Goal: Transaction & Acquisition: Purchase product/service

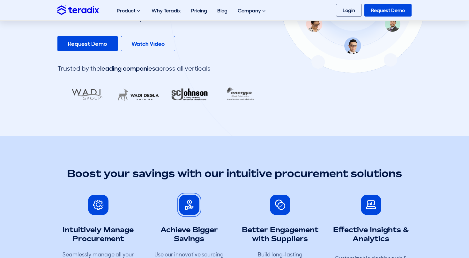
scroll to position [157, 0]
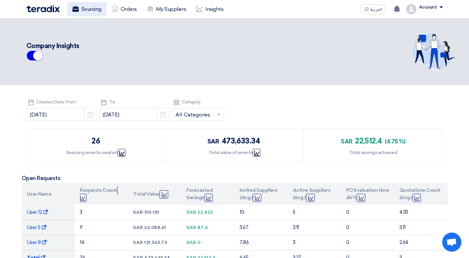
click at [100, 13] on link "Sourcing" at bounding box center [86, 9] width 39 height 14
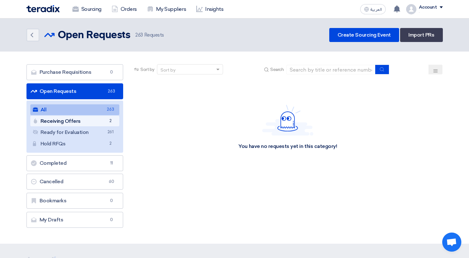
click at [115, 117] on link "Receiving Offers Receiving Offers 2" at bounding box center [74, 121] width 89 height 11
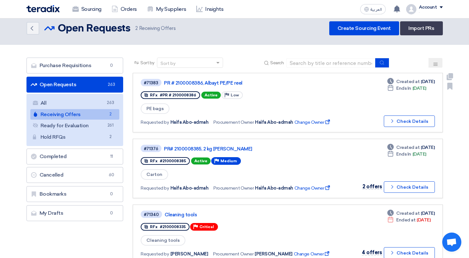
scroll to position [7, 0]
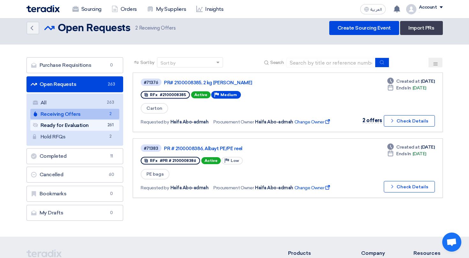
click at [94, 125] on link "Ready for Evaluation Ready for Evaluation 261" at bounding box center [74, 125] width 89 height 11
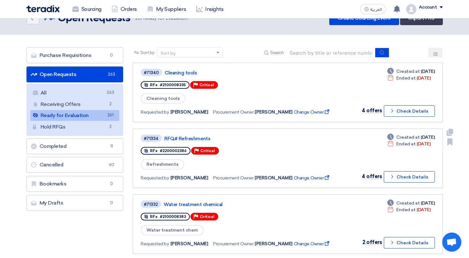
scroll to position [20, 0]
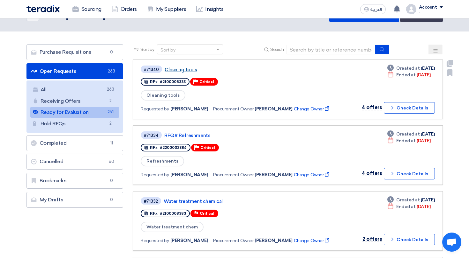
click at [192, 70] on link "Cleaning tools" at bounding box center [243, 70] width 159 height 6
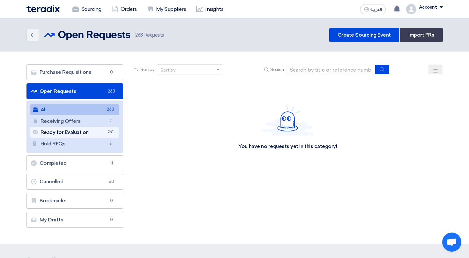
click at [112, 132] on span "261" at bounding box center [110, 132] width 8 height 7
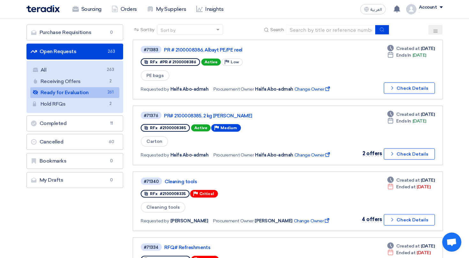
scroll to position [44, 0]
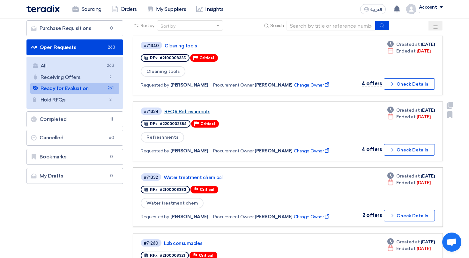
click at [227, 114] on link "RFQ# Refreshments" at bounding box center [243, 112] width 159 height 6
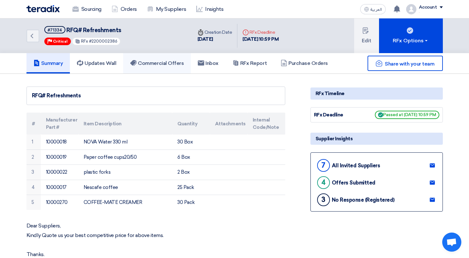
click at [176, 66] on h5 "Commercial Offers" at bounding box center [157, 63] width 54 height 6
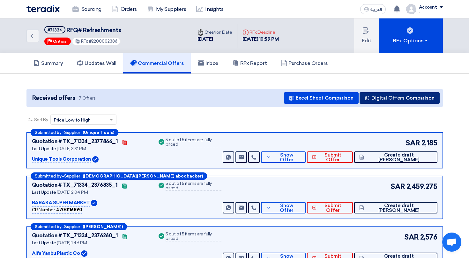
click at [408, 101] on button "Digital Offers Comparison" at bounding box center [399, 97] width 80 height 11
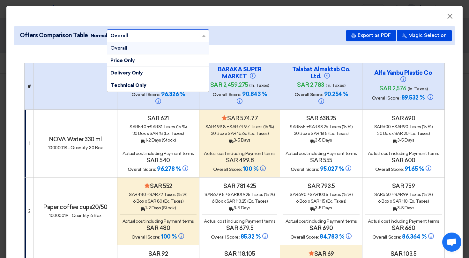
click at [155, 37] on input "text" at bounding box center [154, 36] width 89 height 10
click at [235, 43] on div "Offers Comparison Table Normal × Overall × Overall Price Only Delivery Only Tec…" at bounding box center [234, 35] width 440 height 19
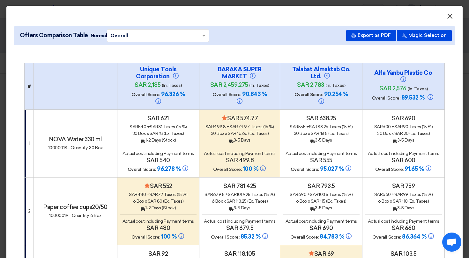
click at [448, 12] on span "×" at bounding box center [449, 17] width 6 height 13
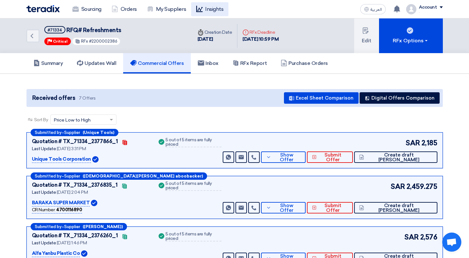
click at [207, 10] on link "Insights" at bounding box center [209, 9] width 37 height 14
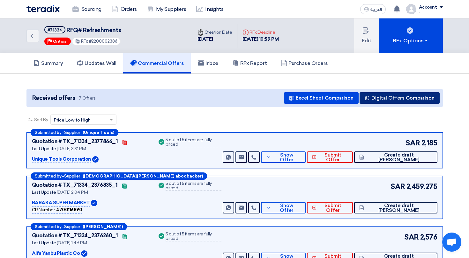
click at [412, 94] on button "Digital Offers Comparison" at bounding box center [399, 97] width 80 height 11
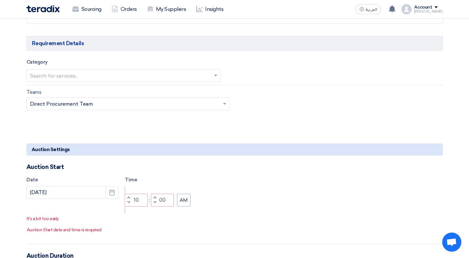
scroll to position [438, 0]
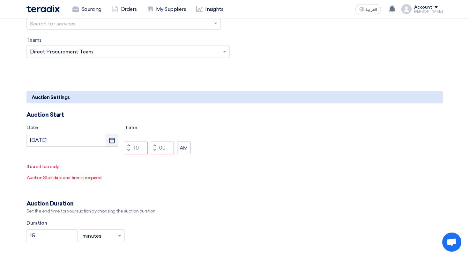
click at [114, 141] on use "button" at bounding box center [111, 141] width 5 height 6
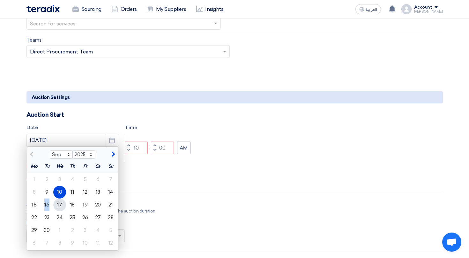
drag, startPoint x: 36, startPoint y: 208, endPoint x: 58, endPoint y: 200, distance: 23.0
click at [52, 200] on div "15 16 17 18 19 20 21" at bounding box center [72, 205] width 91 height 13
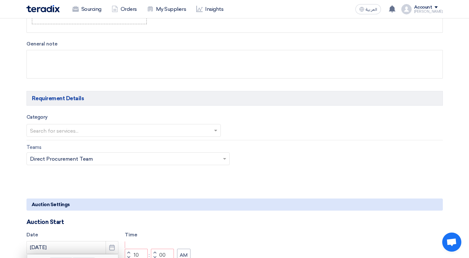
scroll to position [150, 0]
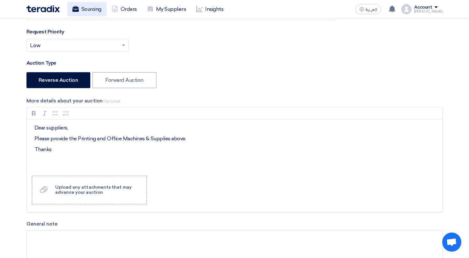
click at [87, 8] on link "Sourcing" at bounding box center [86, 9] width 39 height 14
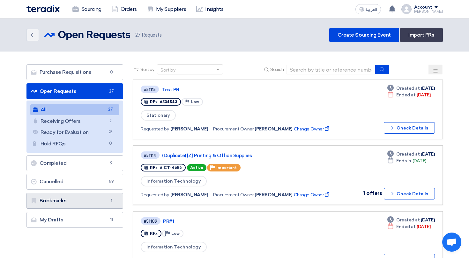
click at [103, 199] on link "Bookmarks Bookmarks 1" at bounding box center [74, 201] width 97 height 16
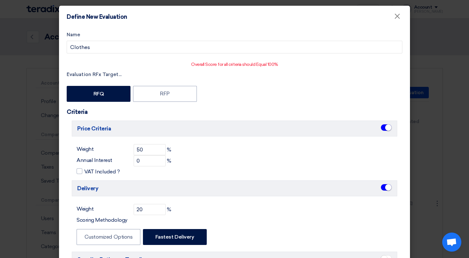
scroll to position [144, 0]
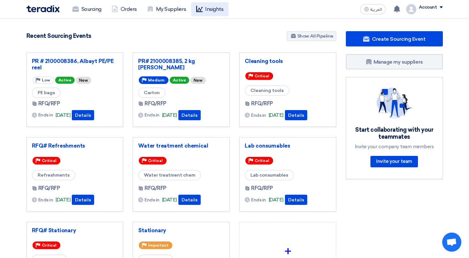
click at [198, 10] on use at bounding box center [199, 9] width 6 height 6
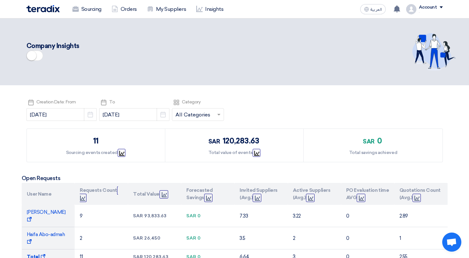
click at [37, 58] on span at bounding box center [34, 56] width 17 height 10
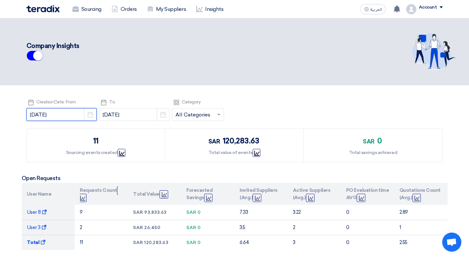
click at [58, 111] on input "[DATE]" at bounding box center [61, 114] width 70 height 13
select select "8"
select select "2025"
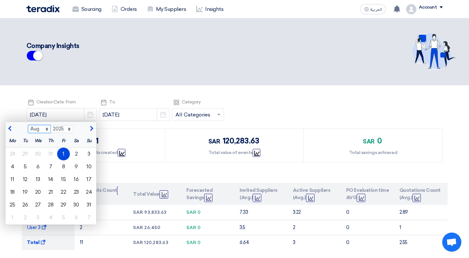
click at [28, 131] on select "Jan Feb Mar Apr May Jun [DATE] Aug Sep Oct Nov Dec" at bounding box center [39, 129] width 23 height 8
select select "7"
click at [28, 125] on select "Jan Feb Mar Apr May Jun [DATE] Aug Sep Oct Nov Dec" at bounding box center [39, 129] width 23 height 8
click at [23, 155] on div "1" at bounding box center [25, 154] width 13 height 13
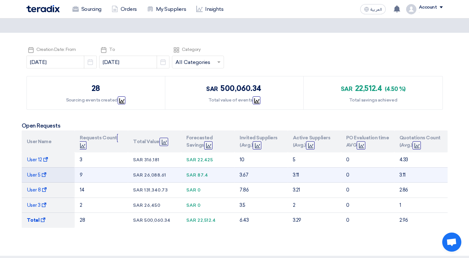
scroll to position [52, 0]
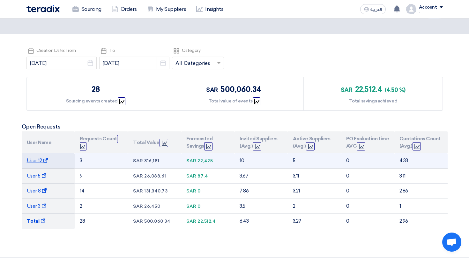
click at [29, 160] on span "User 12 Show Projects" at bounding box center [37, 161] width 21 height 6
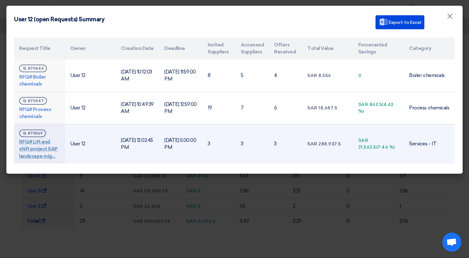
click at [38, 139] on link "RFQ# Lift and shift project SAP landscape mig..." at bounding box center [38, 149] width 39 height 20
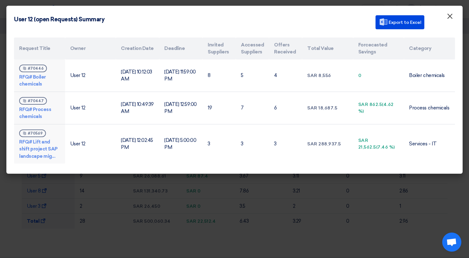
click at [454, 12] on button "×" at bounding box center [449, 16] width 17 height 13
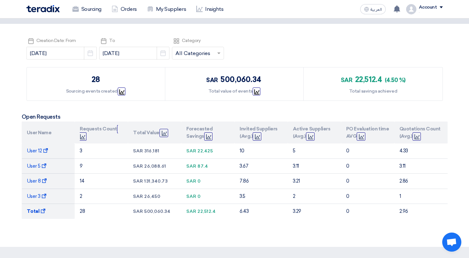
scroll to position [63, 0]
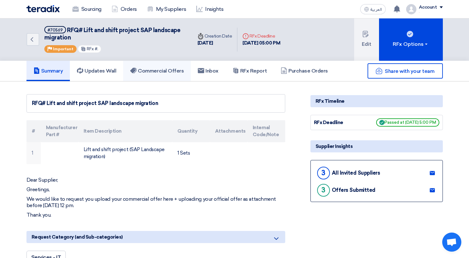
click at [169, 69] on h5 "Commercial Offers" at bounding box center [157, 71] width 54 height 6
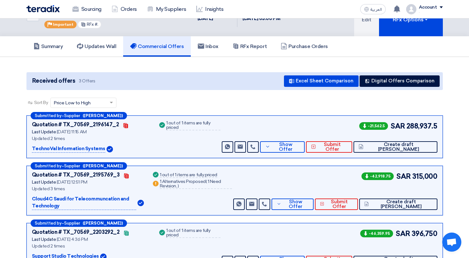
scroll to position [25, 0]
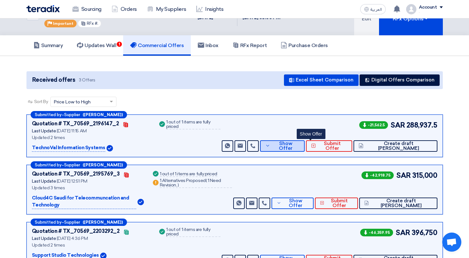
click at [304, 143] on button "Show Offer" at bounding box center [282, 146] width 45 height 11
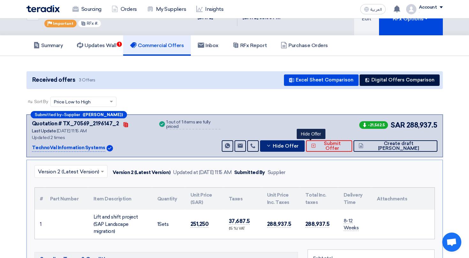
click at [304, 143] on button "Hide Offer" at bounding box center [282, 146] width 45 height 11
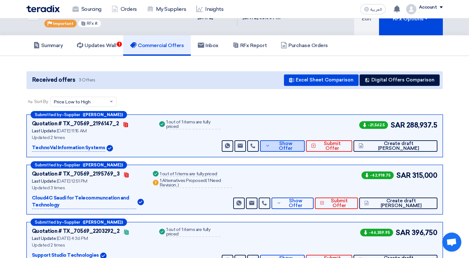
scroll to position [62, 0]
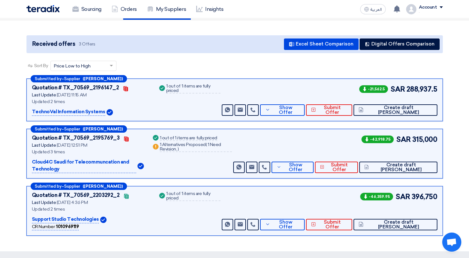
click at [304, 99] on div "-21,562.5 SAR 288,937.5 Send Message" at bounding box center [328, 100] width 216 height 32
click at [299, 107] on span "Show Offer" at bounding box center [286, 111] width 28 height 10
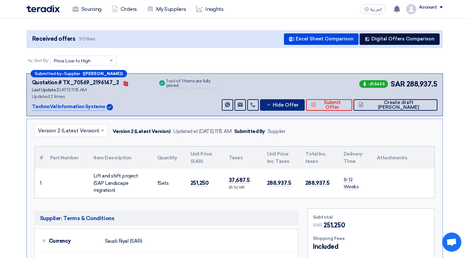
scroll to position [0, 0]
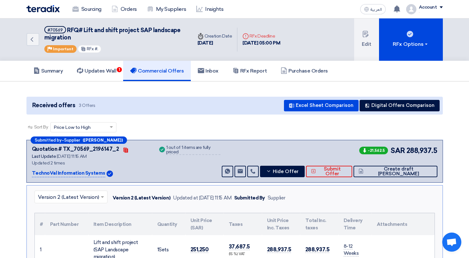
click at [84, 29] on span "RFQ# Lift and shift project SAP landscape migration" at bounding box center [112, 34] width 136 height 14
drag, startPoint x: 84, startPoint y: 29, endPoint x: 179, endPoint y: 34, distance: 94.5
click at [179, 34] on h5 "#70569 RFQ# Lift and shift project SAP landscape migration" at bounding box center [114, 34] width 140 height 16
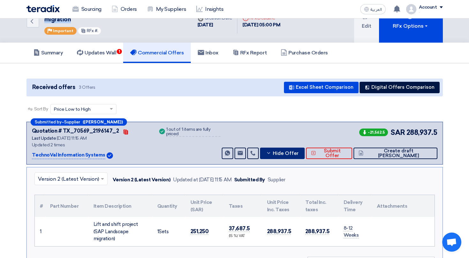
click at [298, 155] on span "Hide Offer" at bounding box center [286, 153] width 26 height 5
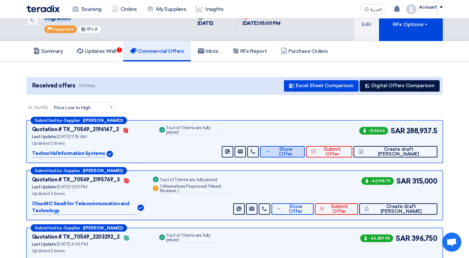
scroll to position [0, 0]
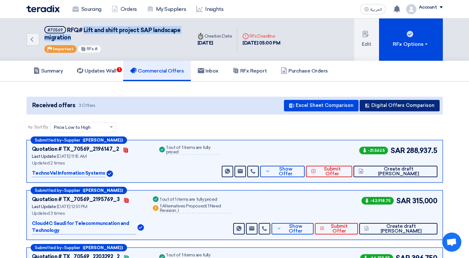
click at [372, 111] on button "Digital Offers Comparison" at bounding box center [399, 105] width 80 height 11
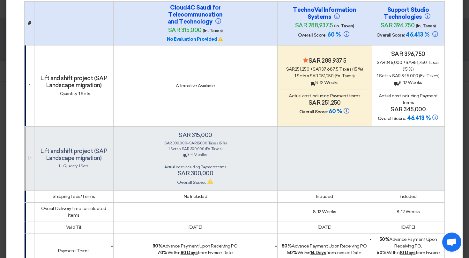
scroll to position [38, 0]
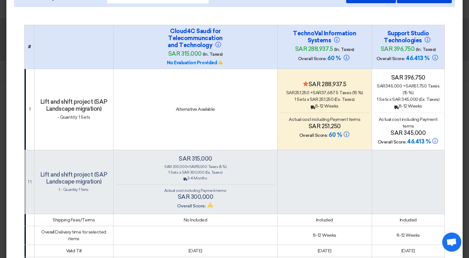
click at [311, 81] on h4 "Minimize/Maximize Category sar 288,937.5" at bounding box center [324, 84] width 89 height 7
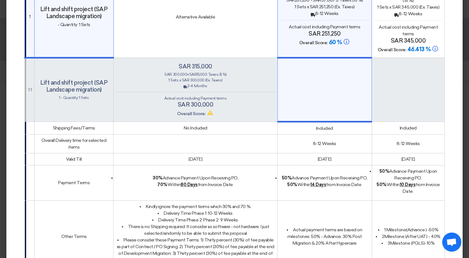
scroll to position [56, 0]
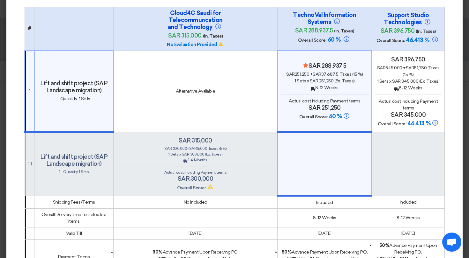
click at [200, 145] on div "sar 315,000 sar 300,000 + sar 15,000 Taxes (5 %) 1 Sets x sar 300,000 (Ex. Taxe…" at bounding box center [195, 164] width 158 height 55
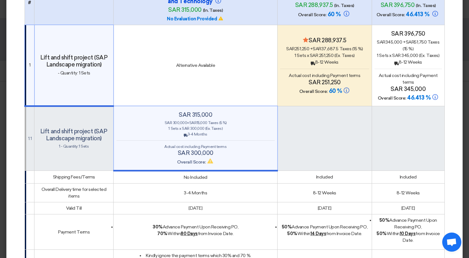
scroll to position [0, 0]
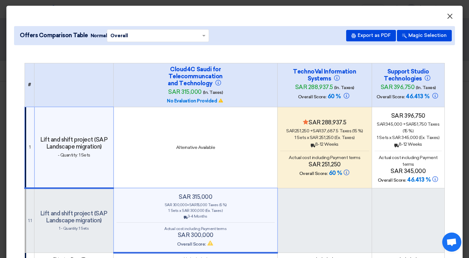
click at [450, 16] on span "×" at bounding box center [449, 17] width 6 height 13
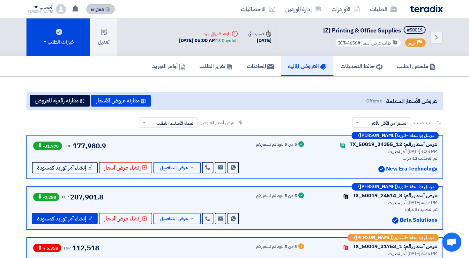
click at [97, 10] on button "English EN" at bounding box center [100, 9] width 28 height 10
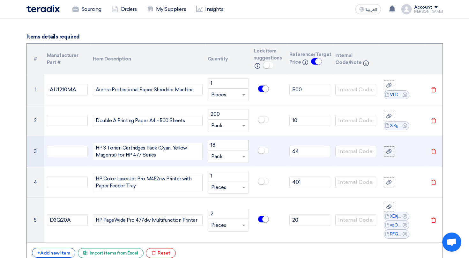
scroll to position [475, 0]
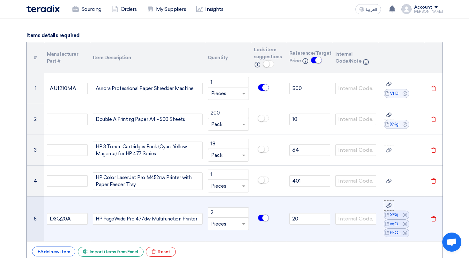
click at [262, 202] on td at bounding box center [268, 219] width 35 height 45
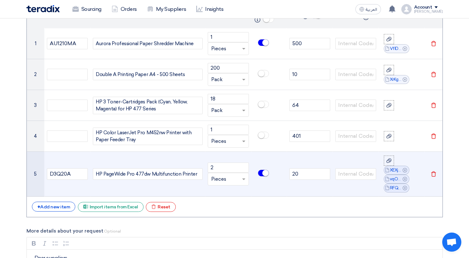
scroll to position [521, 0]
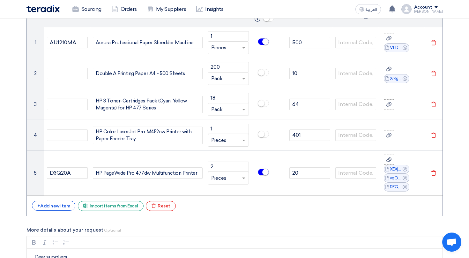
click at [452, 244] on span "Open chat" at bounding box center [451, 243] width 11 height 9
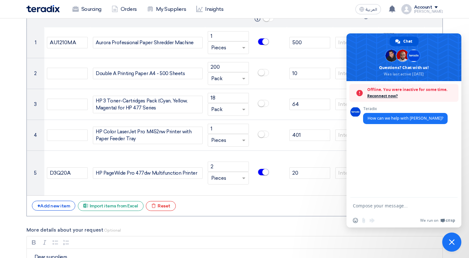
click at [374, 206] on textarea "Compose your message..." at bounding box center [397, 206] width 88 height 6
type textarea "hjkhjk"
click at [452, 242] on span "Close chat" at bounding box center [451, 243] width 6 height 6
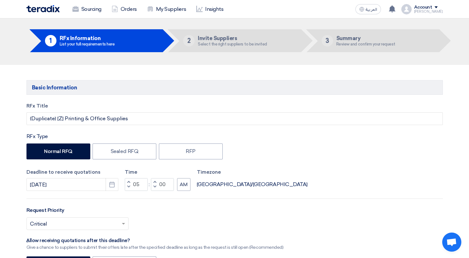
scroll to position [0, 0]
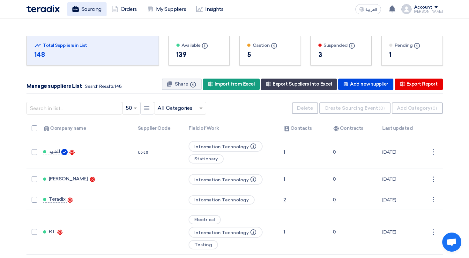
click at [91, 7] on link "Sourcing" at bounding box center [86, 9] width 39 height 14
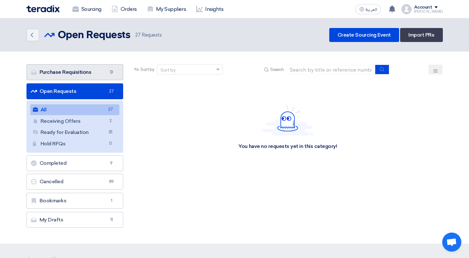
click at [118, 69] on link "Purchase Requisitions Purchase Requisitions 0" at bounding box center [74, 72] width 97 height 16
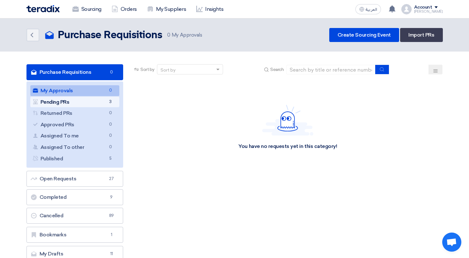
click at [105, 103] on link "Pending PRs Pending PRs 3" at bounding box center [74, 102] width 89 height 11
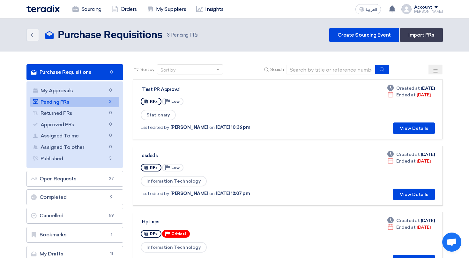
click at [91, 66] on link "Purchase Requisitions Purchase Requisitions 0" at bounding box center [74, 72] width 97 height 16
click at [12, 82] on section "Purchase Requisitions Purchase Requisitions 0 My Approvals My Approvals 0 Pendi…" at bounding box center [234, 172] width 469 height 240
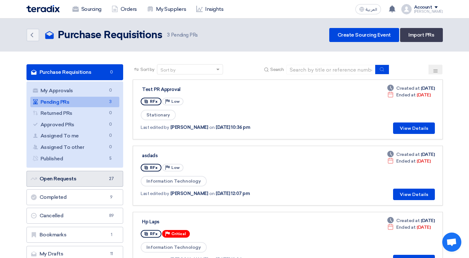
click at [70, 181] on link "Open Requests Open Requests 27" at bounding box center [74, 179] width 97 height 16
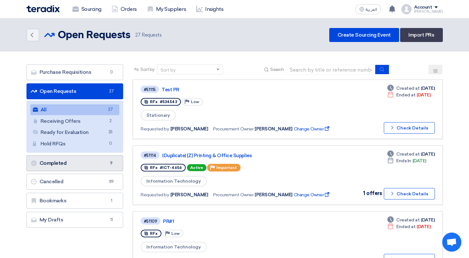
click at [69, 166] on link "Completed Completed 9" at bounding box center [74, 164] width 97 height 16
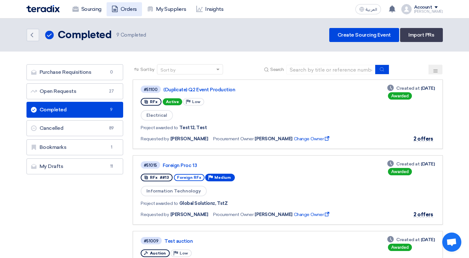
click at [131, 12] on link "Orders" at bounding box center [123, 9] width 35 height 14
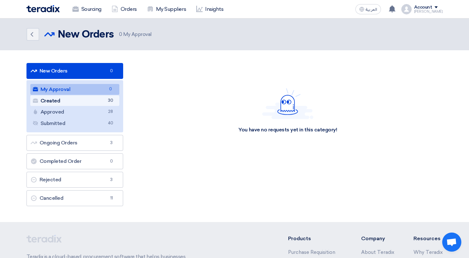
click at [111, 99] on span "30" at bounding box center [110, 101] width 8 height 7
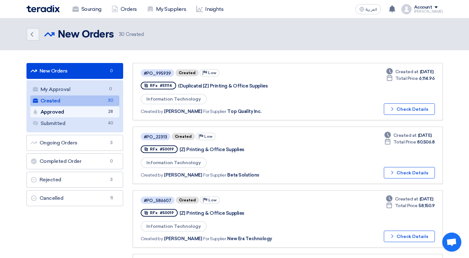
click at [72, 115] on link "Approved Approved 28" at bounding box center [74, 112] width 89 height 11
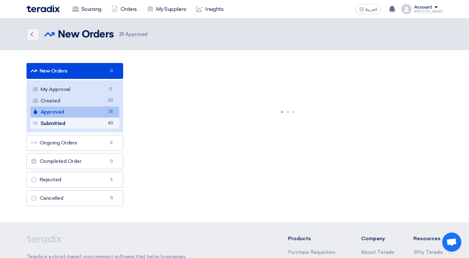
click at [76, 128] on link "Submitted Submitted 40" at bounding box center [74, 123] width 89 height 11
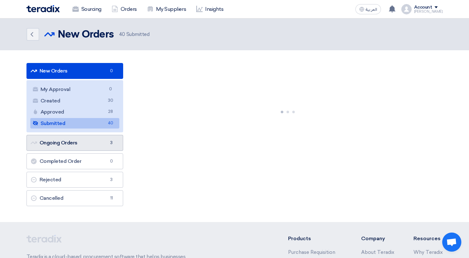
click at [76, 148] on link "Ongoing Orders Ongoing Orders 3" at bounding box center [74, 143] width 97 height 16
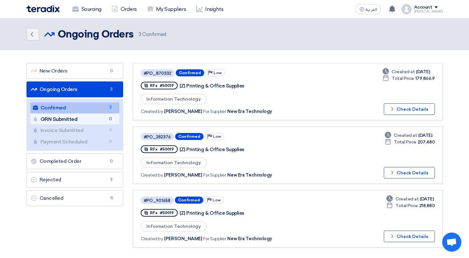
click at [82, 117] on link "GRN Submitted GRN Submitted 0" at bounding box center [74, 119] width 89 height 11
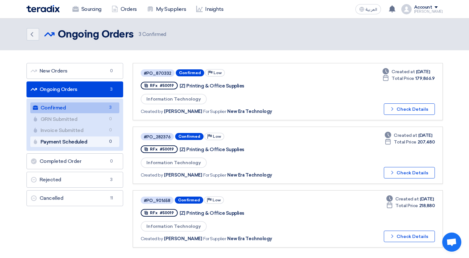
click at [85, 138] on link "Payment Scheduled Payment Scheduled 0" at bounding box center [74, 142] width 89 height 11
click at [85, 133] on link "Invoice Submitted Invoice Submitted 0" at bounding box center [74, 130] width 89 height 11
click at [102, 141] on link "Payment Scheduled Payment Scheduled 0" at bounding box center [74, 142] width 89 height 11
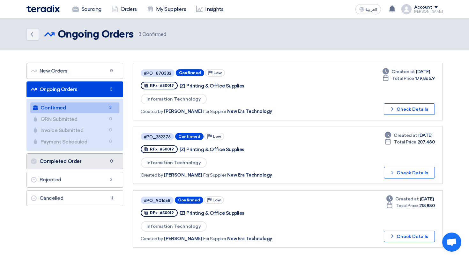
click at [98, 155] on link "Completed Order Completed Order 0" at bounding box center [74, 162] width 97 height 16
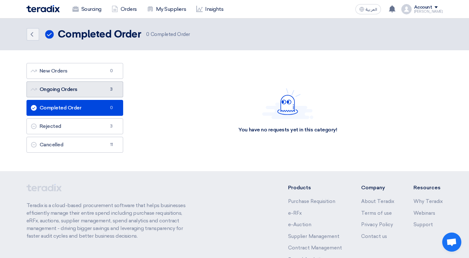
click at [107, 90] on span "3" at bounding box center [111, 89] width 8 height 6
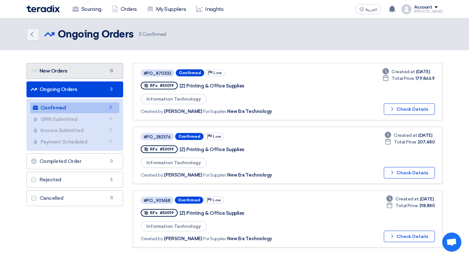
click at [99, 71] on link "New Orders New Orders 0" at bounding box center [74, 71] width 97 height 16
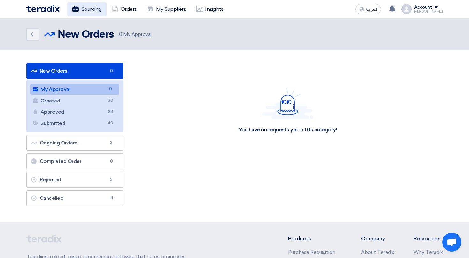
click at [87, 9] on link "Sourcing" at bounding box center [86, 9] width 39 height 14
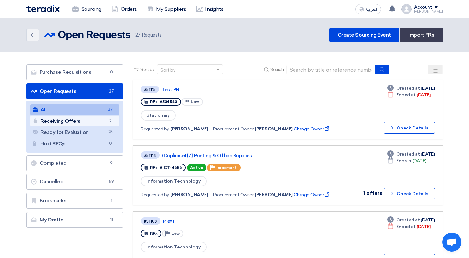
click at [99, 117] on link "Receiving Offers Receiving Offers 2" at bounding box center [74, 121] width 89 height 11
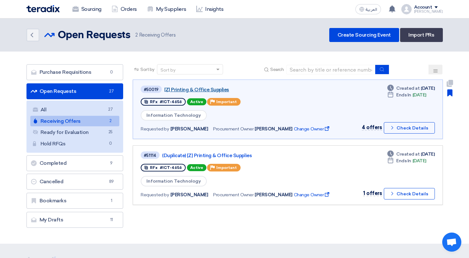
click at [203, 91] on link "[Z] Printing & Office Supplies" at bounding box center [243, 90] width 159 height 6
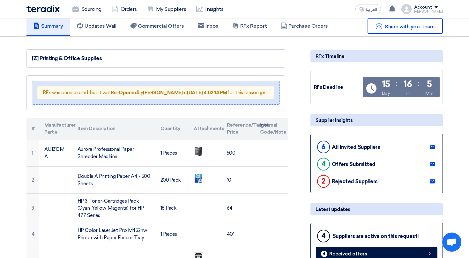
scroll to position [38, 0]
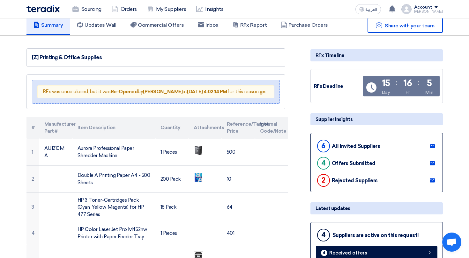
click at [430, 146] on use at bounding box center [431, 146] width 5 height 4
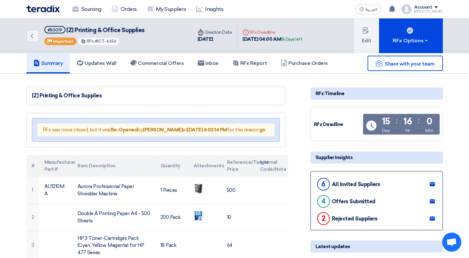
click at [281, 97] on div "[Z] Printing & Office Supplies" at bounding box center [155, 96] width 258 height 18
click at [83, 10] on link "Sourcing" at bounding box center [86, 9] width 39 height 14
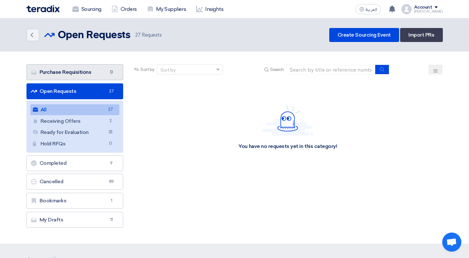
click at [100, 73] on link "Purchase Requisitions Purchase Requisitions 0" at bounding box center [74, 72] width 97 height 16
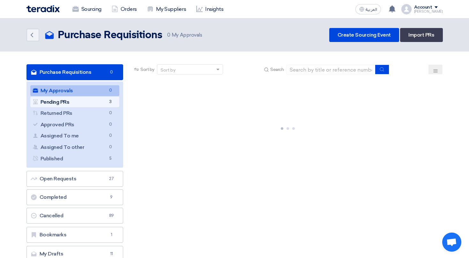
click at [109, 101] on span "3" at bounding box center [110, 102] width 8 height 7
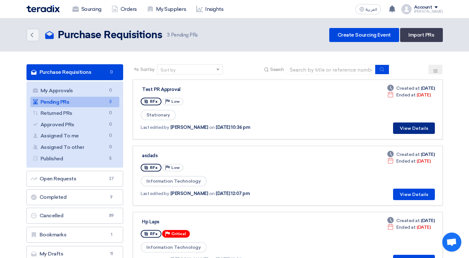
click at [419, 133] on button "View Details" at bounding box center [414, 128] width 42 height 11
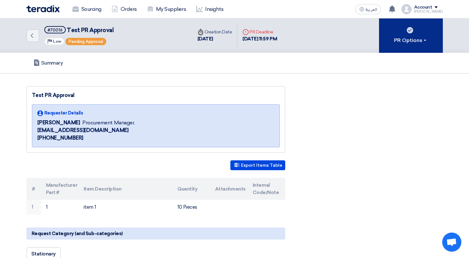
click at [407, 41] on div "PR Options" at bounding box center [410, 41] width 33 height 8
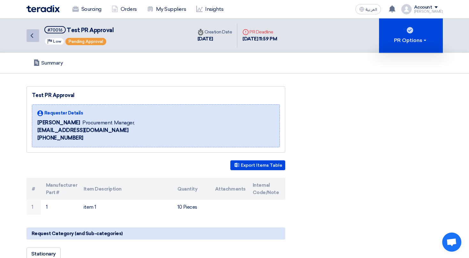
click at [33, 38] on icon "Back" at bounding box center [32, 36] width 8 height 8
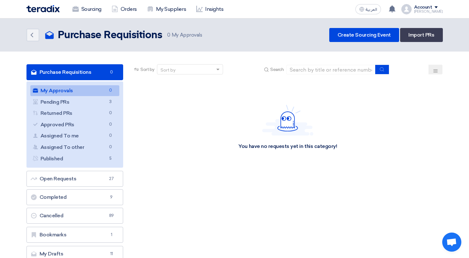
click at [271, 253] on div "Sort by Sort by Search Category Owner Type" at bounding box center [287, 164] width 319 height 201
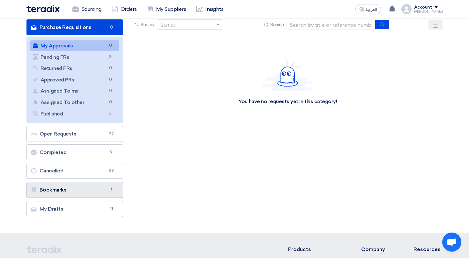
scroll to position [59, 0]
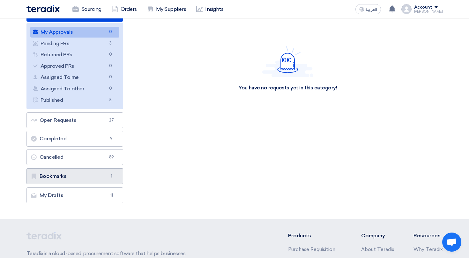
click at [61, 171] on link "Bookmarks Bookmarks 1" at bounding box center [74, 177] width 97 height 16
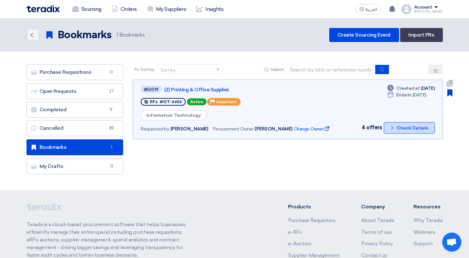
click at [412, 126] on button "Check details Check Details" at bounding box center [408, 127] width 51 height 11
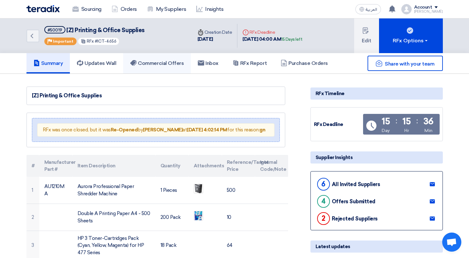
click at [152, 57] on link "Commercial Offers" at bounding box center [157, 63] width 68 height 20
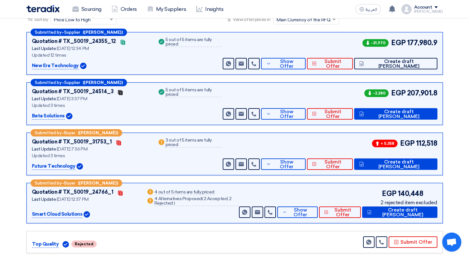
scroll to position [101, 0]
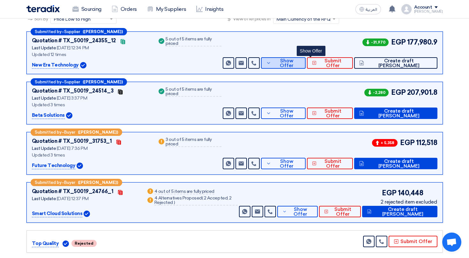
click at [305, 58] on button "Show Offer" at bounding box center [283, 62] width 44 height 11
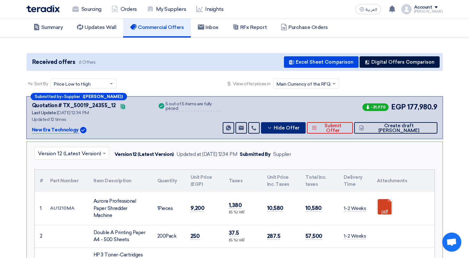
scroll to position [11, 0]
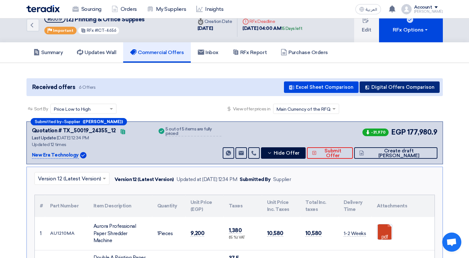
click at [419, 87] on button "Digital Offers Comparison" at bounding box center [399, 87] width 80 height 11
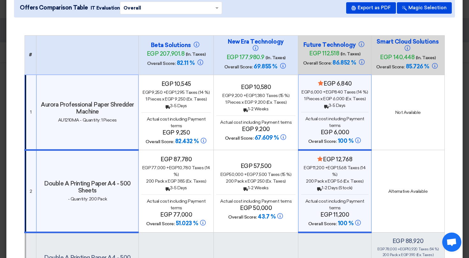
scroll to position [0, 0]
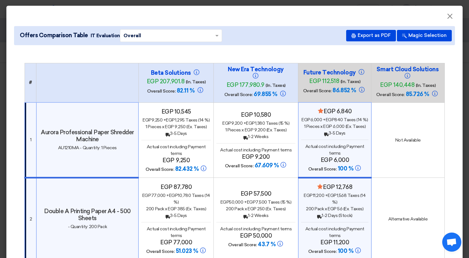
click at [179, 39] on input "text" at bounding box center [167, 36] width 89 height 10
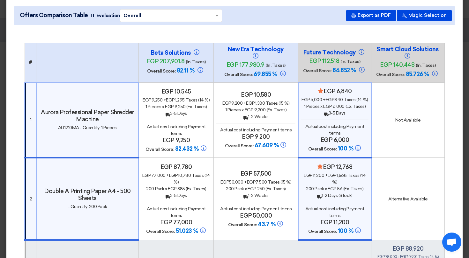
scroll to position [23, 0]
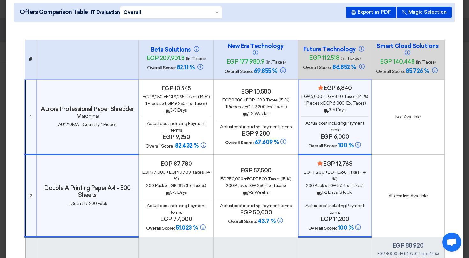
drag, startPoint x: 163, startPoint y: 90, endPoint x: 183, endPoint y: 91, distance: 19.5
click at [183, 91] on h4 "egp 10,545" at bounding box center [175, 88] width 69 height 7
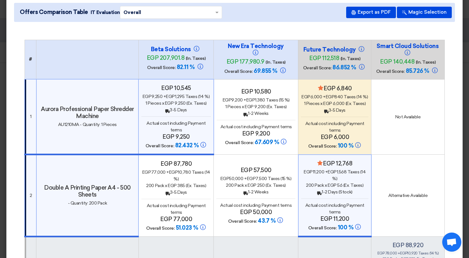
click at [178, 145] on span "82.432 %" at bounding box center [187, 145] width 24 height 7
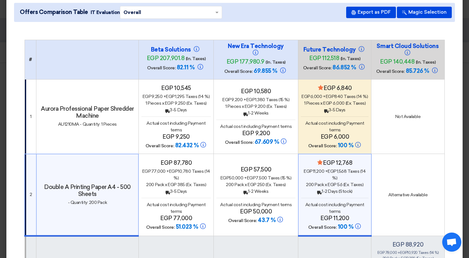
drag, startPoint x: 174, startPoint y: 144, endPoint x: 191, endPoint y: 144, distance: 17.2
click at [191, 144] on span "82.432 %" at bounding box center [187, 145] width 24 height 7
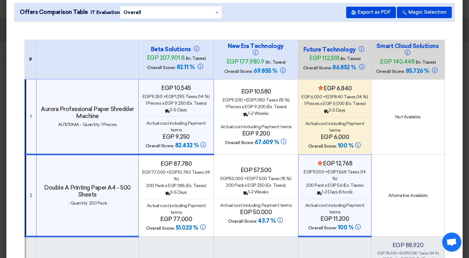
drag, startPoint x: 326, startPoint y: 142, endPoint x: 347, endPoint y: 142, distance: 20.7
click at [347, 142] on h4 "Overall Score: 100 %" at bounding box center [335, 146] width 68 height 8
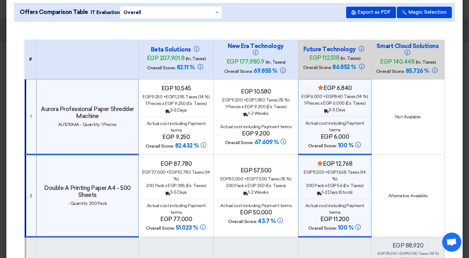
drag, startPoint x: 169, startPoint y: 214, endPoint x: 169, endPoint y: 202, distance: 11.5
click at [169, 203] on div "Actual cost including Payment terms egp 77,000" at bounding box center [175, 213] width 69 height 20
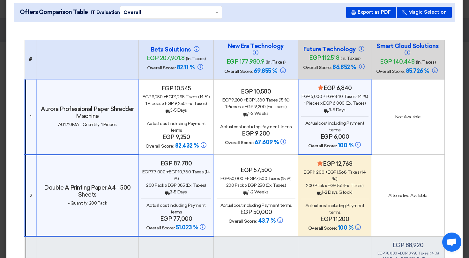
click at [324, 133] on div "Actual cost including Payment terms egp 6,000" at bounding box center [334, 130] width 67 height 20
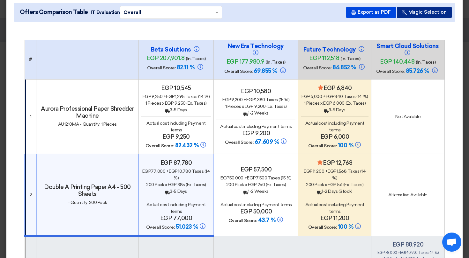
click at [427, 10] on button "Magic Selection" at bounding box center [424, 12] width 55 height 11
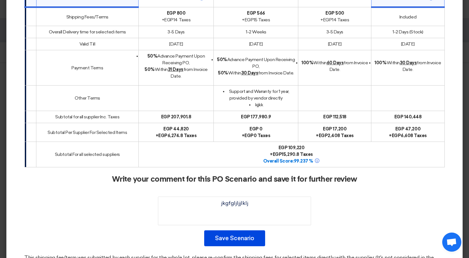
scroll to position [629, 0]
drag, startPoint x: 418, startPoint y: 126, endPoint x: 403, endPoint y: 126, distance: 15.6
click at [403, 126] on b "egp 47,200" at bounding box center [407, 128] width 25 height 5
drag, startPoint x: 339, startPoint y: 128, endPoint x: 326, endPoint y: 128, distance: 13.7
click at [326, 128] on b "egp 17,200" at bounding box center [335, 128] width 24 height 5
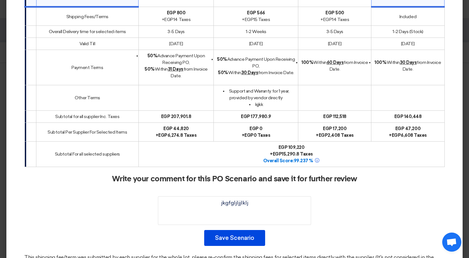
drag, startPoint x: 189, startPoint y: 127, endPoint x: 164, endPoint y: 127, distance: 25.8
click at [164, 127] on div "egp 44,820" at bounding box center [176, 129] width 70 height 7
drag, startPoint x: 283, startPoint y: 159, endPoint x: 307, endPoint y: 159, distance: 23.9
click at [307, 159] on b "Overall Score: 99.237 %" at bounding box center [291, 160] width 57 height 5
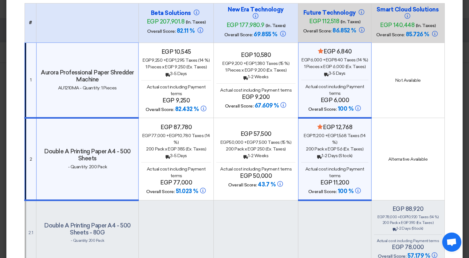
scroll to position [0, 0]
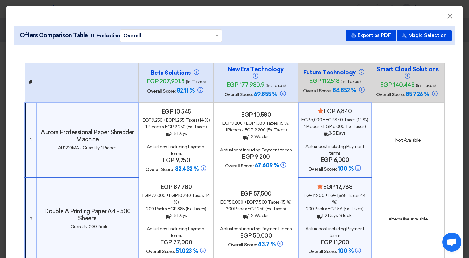
drag, startPoint x: 177, startPoint y: 91, endPoint x: 187, endPoint y: 91, distance: 10.2
click at [187, 91] on span "82.11 %" at bounding box center [186, 90] width 18 height 7
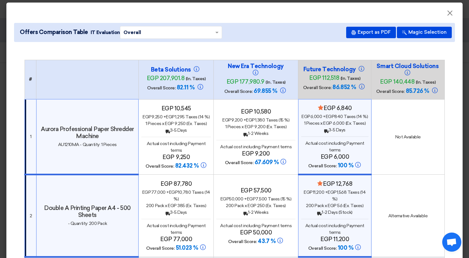
scroll to position [5, 0]
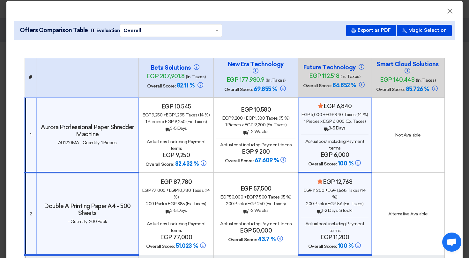
click at [186, 112] on div "egp 9,250 + egp 1,295 Taxes (14 %)" at bounding box center [175, 115] width 69 height 7
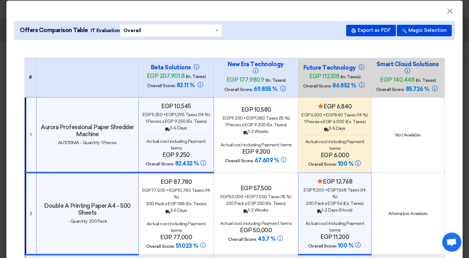
click at [180, 207] on div "200 Pack x egp 385 (Ex. Taxes)" at bounding box center [175, 204] width 69 height 7
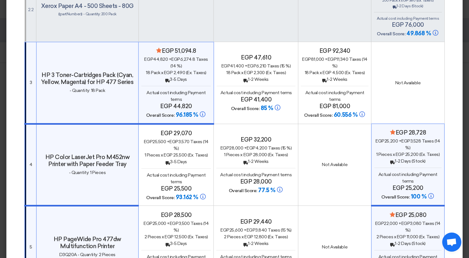
scroll to position [365, 0]
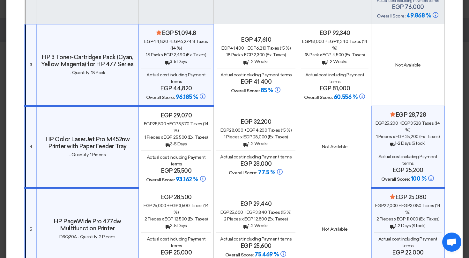
click at [177, 114] on h4 "egp 29,070" at bounding box center [175, 115] width 69 height 7
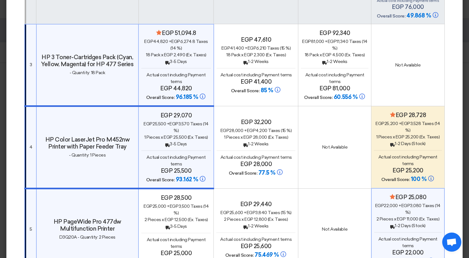
click at [179, 201] on div "egp 28,500 egp 25,000 + egp 3,500 Taxes (14 %) 2 Pieces x egp 12,500 (Ex. Taxes…" at bounding box center [175, 231] width 69 height 72
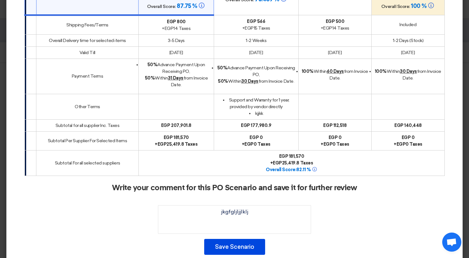
scroll to position [623, 0]
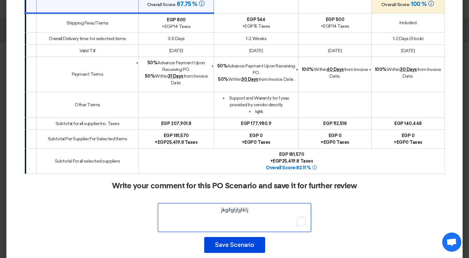
drag, startPoint x: 260, startPoint y: 207, endPoint x: 210, endPoint y: 207, distance: 50.4
click at [210, 207] on textarea "To enrich screen reader interactions, please activate Accessibility in Grammarl…" at bounding box center [234, 218] width 153 height 29
type textarea "٫"
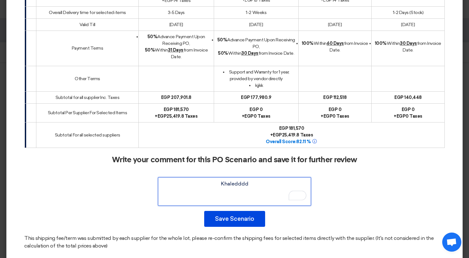
scroll to position [650, 0]
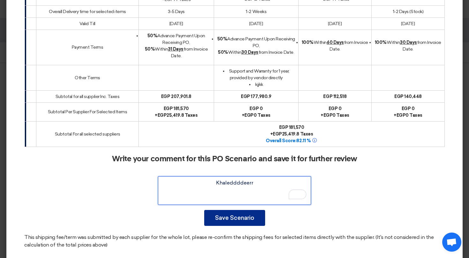
type textarea "Khaleddddeerr"
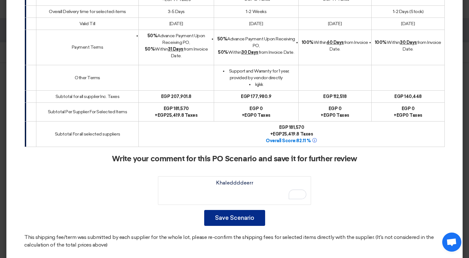
click at [250, 211] on button "Save Scenario" at bounding box center [234, 218] width 61 height 16
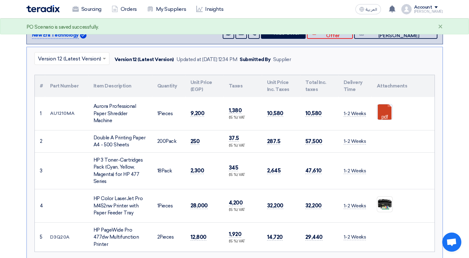
scroll to position [27, 0]
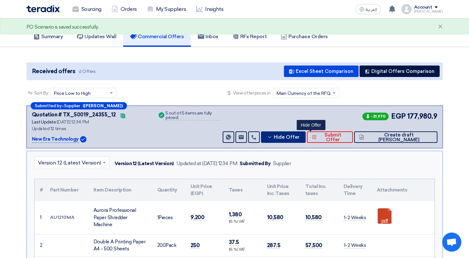
click at [299, 137] on span "Hide Offer" at bounding box center [286, 137] width 26 height 5
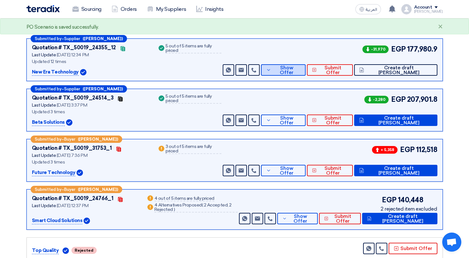
scroll to position [103, 0]
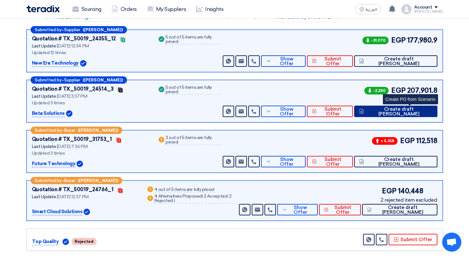
click at [400, 110] on span "Create draft [PERSON_NAME]" at bounding box center [398, 112] width 67 height 10
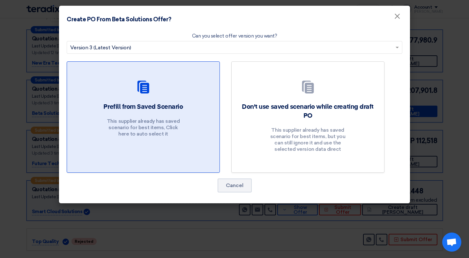
click at [185, 128] on div "Prefill from Saved Scenario This supplier already has saved scenario for best i…" at bounding box center [143, 122] width 137 height 38
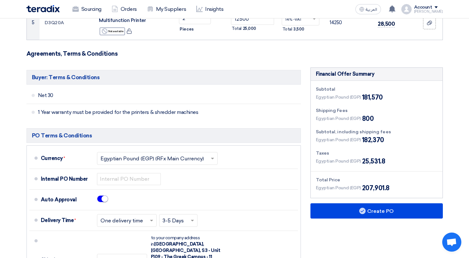
scroll to position [289, 0]
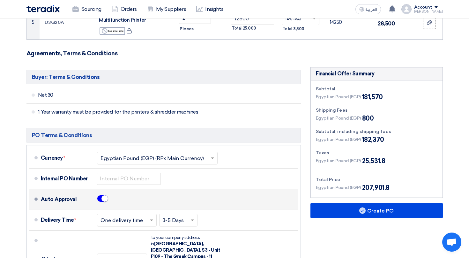
click at [96, 201] on div "Auto Approval" at bounding box center [168, 199] width 254 height 15
click at [102, 201] on small at bounding box center [104, 199] width 6 height 6
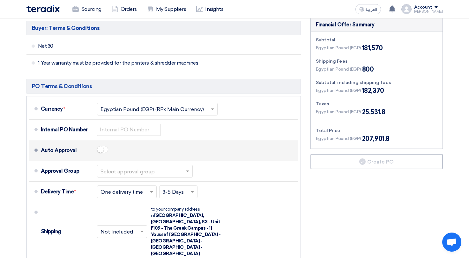
scroll to position [338, 0]
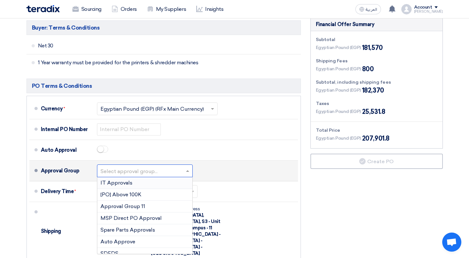
click at [131, 171] on input "text" at bounding box center [144, 171] width 89 height 9
click at [135, 182] on div "IT Approvals" at bounding box center [144, 184] width 95 height 12
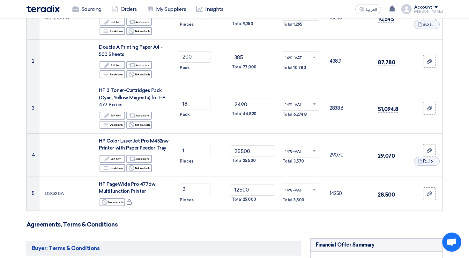
scroll to position [113, 0]
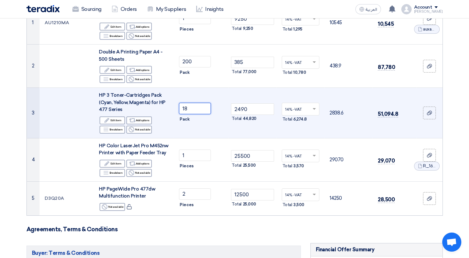
drag, startPoint x: 184, startPoint y: 109, endPoint x: 178, endPoint y: 109, distance: 6.1
click at [178, 109] on td "18 Pack" at bounding box center [201, 113] width 55 height 51
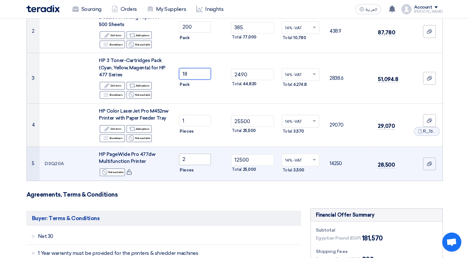
scroll to position [150, 0]
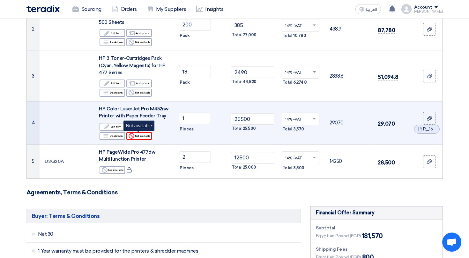
click at [148, 140] on div "Reject Not available" at bounding box center [138, 136] width 25 height 8
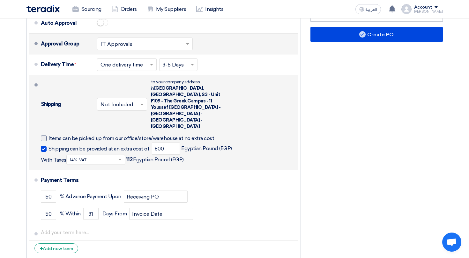
scroll to position [492, 0]
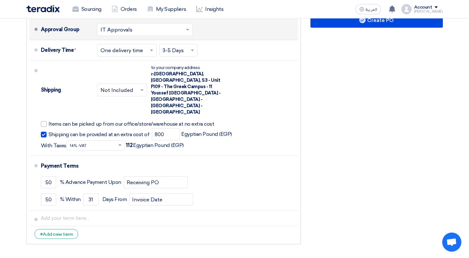
click at [60, 227] on li "+ Add new term" at bounding box center [163, 234] width 268 height 15
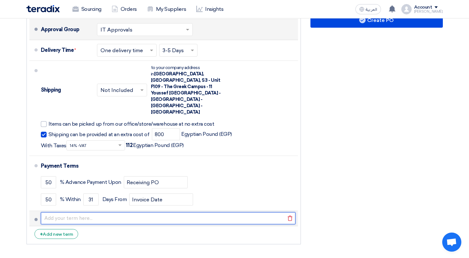
click at [60, 213] on input "text" at bounding box center [168, 219] width 254 height 12
type input "fsdfsdfs"
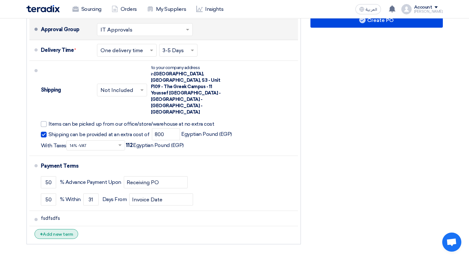
click at [65, 229] on div "+ Add new term" at bounding box center [56, 234] width 44 height 10
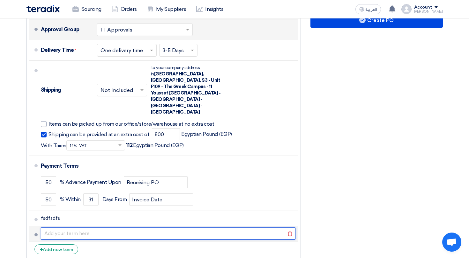
click at [63, 228] on input "text" at bounding box center [168, 234] width 254 height 12
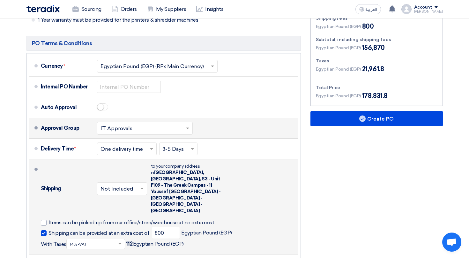
scroll to position [381, 0]
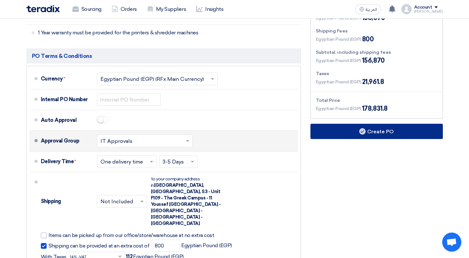
type input "fsdfsdf"
click at [392, 132] on button "Create PO" at bounding box center [376, 131] width 132 height 15
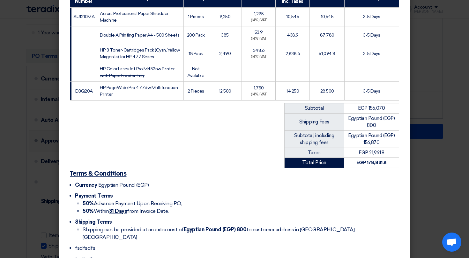
scroll to position [172, 0]
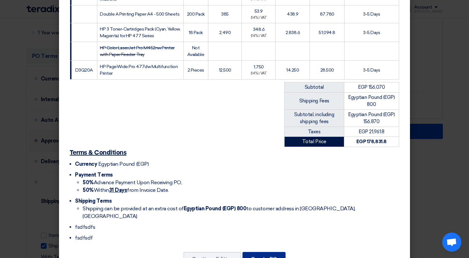
click at [267, 252] on button "Create PO" at bounding box center [263, 259] width 43 height 14
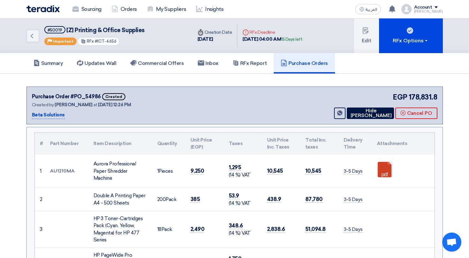
scroll to position [1, 0]
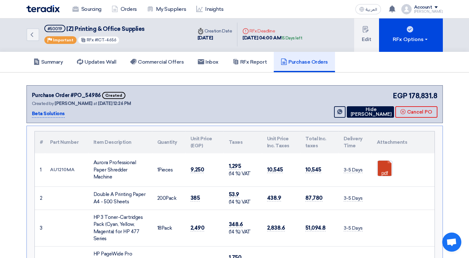
click at [108, 98] on span "Created" at bounding box center [113, 95] width 23 height 7
drag, startPoint x: 113, startPoint y: 95, endPoint x: 120, endPoint y: 95, distance: 6.4
click at [120, 95] on span "Created" at bounding box center [113, 95] width 23 height 7
click at [357, 114] on button "Hide PO" at bounding box center [369, 111] width 47 height 11
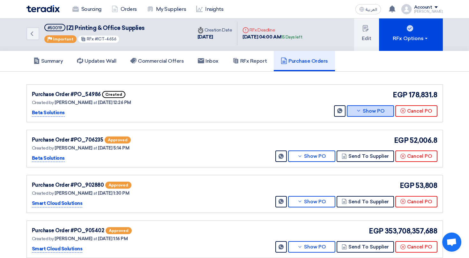
scroll to position [2, 0]
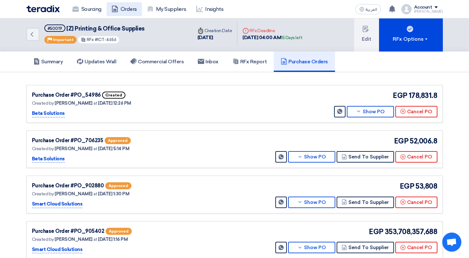
click at [135, 15] on link "Orders" at bounding box center [123, 9] width 35 height 14
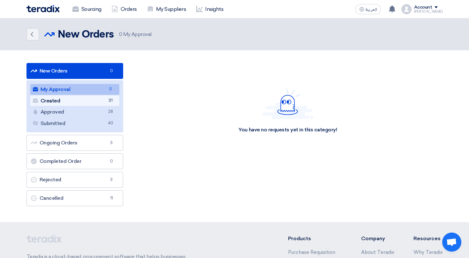
click at [97, 99] on link "Created Created 31" at bounding box center [74, 101] width 89 height 11
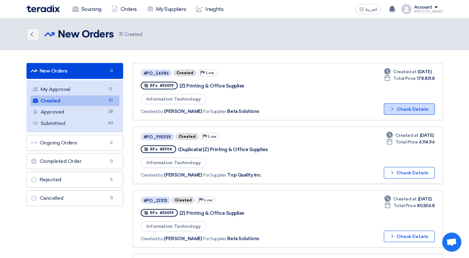
click at [425, 112] on button "Check details Check Details" at bounding box center [408, 109] width 51 height 11
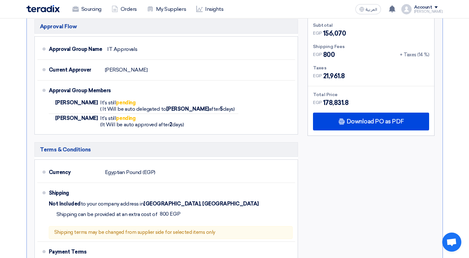
scroll to position [290, 0]
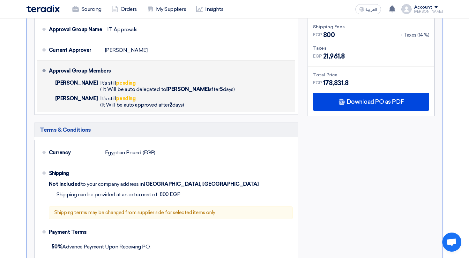
drag, startPoint x: 73, startPoint y: 81, endPoint x: 84, endPoint y: 81, distance: 11.2
click at [84, 81] on span "Mohamed Zein" at bounding box center [76, 83] width 43 height 6
drag, startPoint x: 111, startPoint y: 81, endPoint x: 128, endPoint y: 82, distance: 16.9
click at [128, 82] on b "pending" at bounding box center [125, 83] width 19 height 6
drag, startPoint x: 57, startPoint y: 98, endPoint x: 82, endPoint y: 98, distance: 24.5
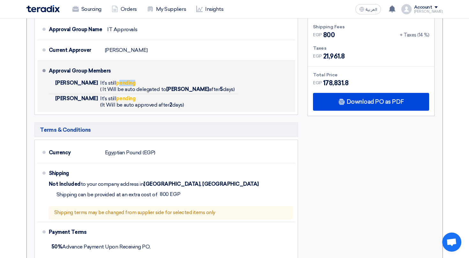
click at [81, 98] on span "Amina Abubakr" at bounding box center [76, 99] width 43 height 6
drag, startPoint x: 101, startPoint y: 95, endPoint x: 143, endPoint y: 104, distance: 42.9
click at [143, 104] on li "Amina Abubakr It's still pending (It Will be auto approved after 2 days)" at bounding box center [144, 101] width 190 height 15
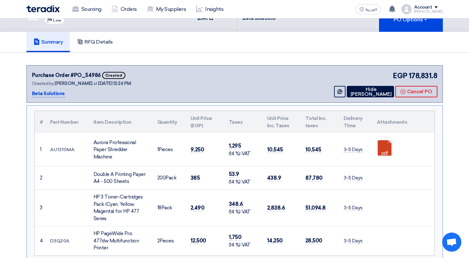
scroll to position [0, 0]
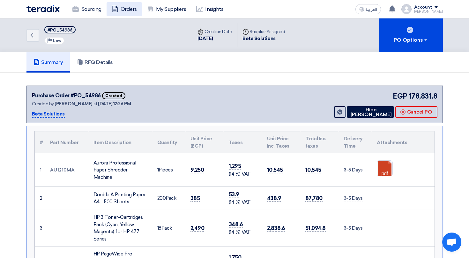
click at [120, 14] on link "Orders" at bounding box center [123, 9] width 35 height 14
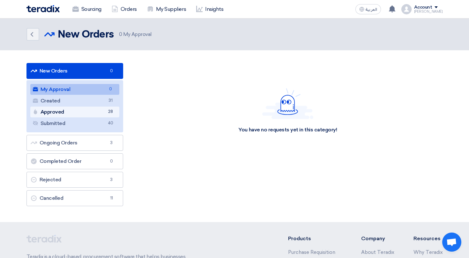
click at [88, 109] on link "Approved Approved 28" at bounding box center [74, 112] width 89 height 11
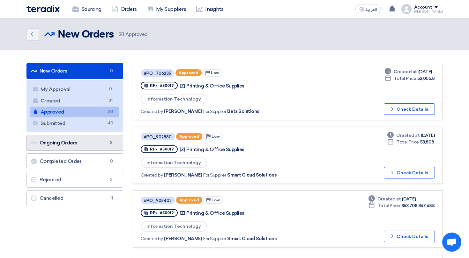
click at [103, 148] on link "Ongoing Orders Ongoing Orders 3" at bounding box center [74, 143] width 97 height 16
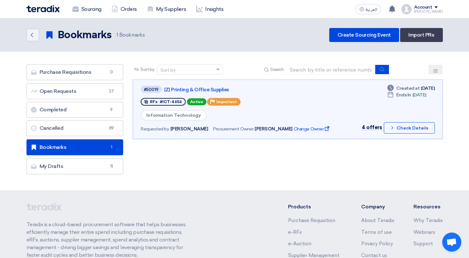
click at [357, 43] on header "Back Bookmarks Bookmarks 1 Bookmarks" at bounding box center [234, 34] width 469 height 33
click at [363, 38] on link "Create Sourcing Event" at bounding box center [364, 35] width 70 height 14
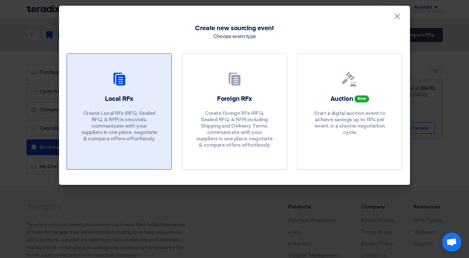
click at [140, 98] on div "Local RFx Create Local RFx (RFQ, Sealed RFQ, & RFP) in seconds, communicate wit…" at bounding box center [119, 120] width 89 height 51
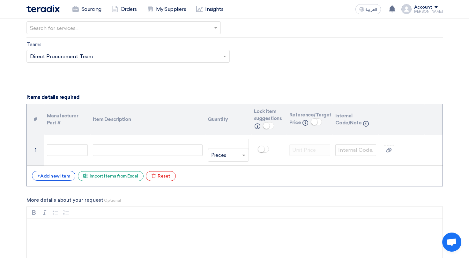
scroll to position [403, 0]
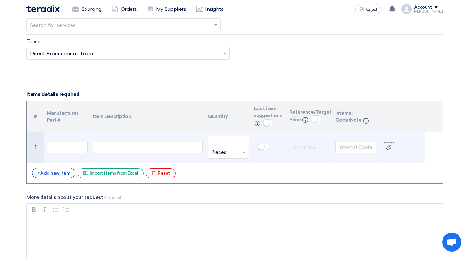
click at [67, 157] on td at bounding box center [67, 147] width 46 height 31
click at [122, 157] on td at bounding box center [147, 147] width 115 height 31
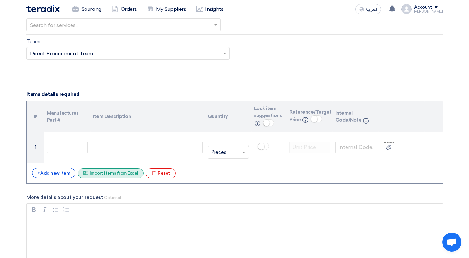
click at [117, 174] on div "Excel file Import items from Excel" at bounding box center [111, 174] width 66 height 10
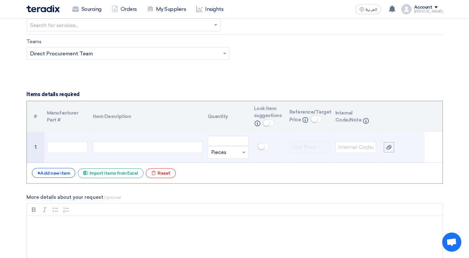
click at [91, 145] on td at bounding box center [147, 147] width 115 height 31
click at [77, 149] on input "text" at bounding box center [67, 147] width 41 height 11
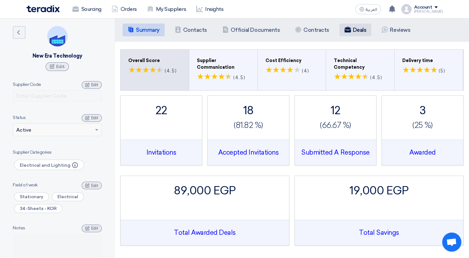
click at [356, 26] on li "Deals" at bounding box center [355, 30] width 32 height 13
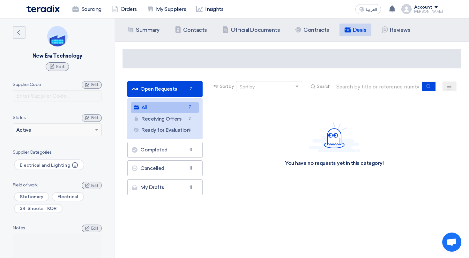
drag, startPoint x: 50, startPoint y: 56, endPoint x: 99, endPoint y: 56, distance: 49.7
click at [99, 56] on div "Back New Era Technology Edit" at bounding box center [57, 48] width 89 height 45
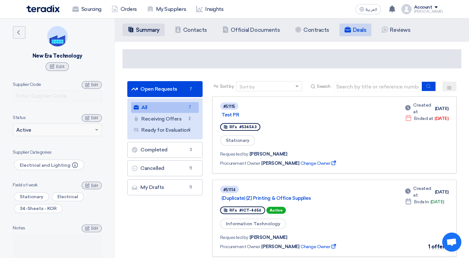
click at [153, 32] on h5 "Summary" at bounding box center [148, 30] width 24 height 6
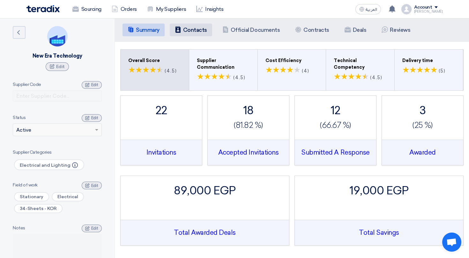
click at [195, 29] on h5 "Contacts" at bounding box center [195, 30] width 24 height 6
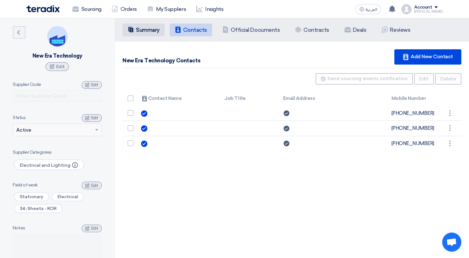
click at [138, 32] on h5 "Summary" at bounding box center [148, 30] width 24 height 6
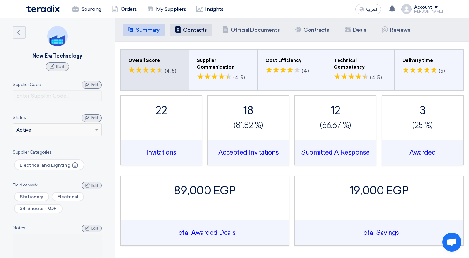
click at [188, 32] on h5 "Contacts" at bounding box center [195, 30] width 24 height 6
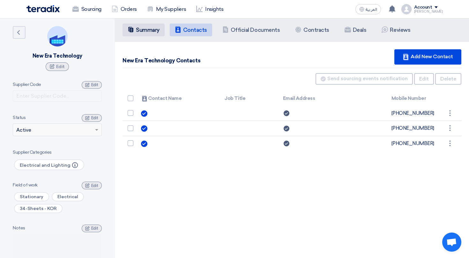
click at [152, 31] on h5 "Summary" at bounding box center [148, 30] width 24 height 6
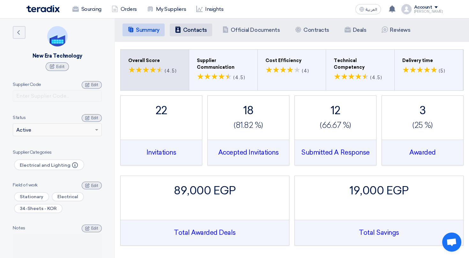
click at [195, 29] on h5 "Contacts" at bounding box center [195, 30] width 24 height 6
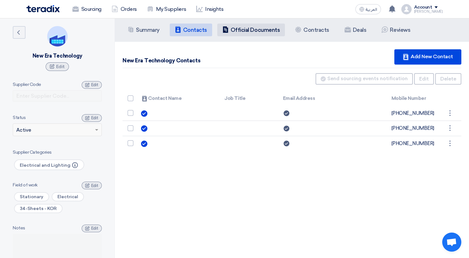
click at [258, 30] on h5 "Official Documents" at bounding box center [254, 30] width 49 height 6
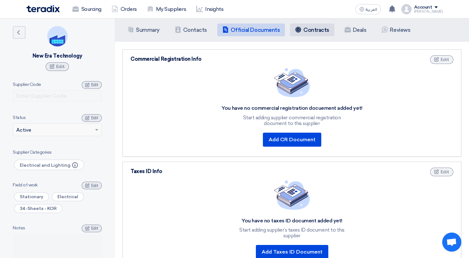
click at [309, 24] on li "Contracts Contracts" at bounding box center [312, 30] width 44 height 13
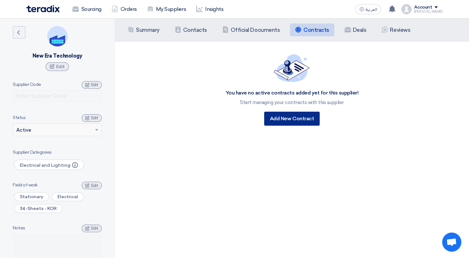
click at [307, 120] on div "Add New Contract" at bounding box center [291, 119] width 55 height 14
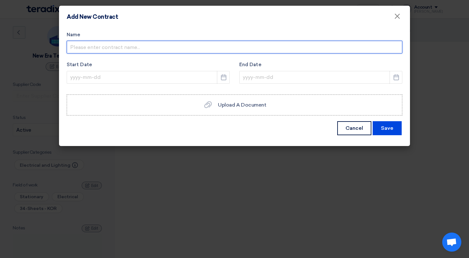
click at [149, 48] on input "text" at bounding box center [234, 47] width 335 height 13
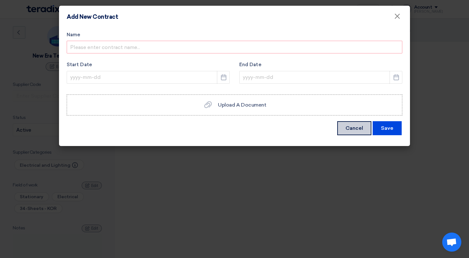
click at [363, 130] on button "Cancel" at bounding box center [354, 128] width 34 height 14
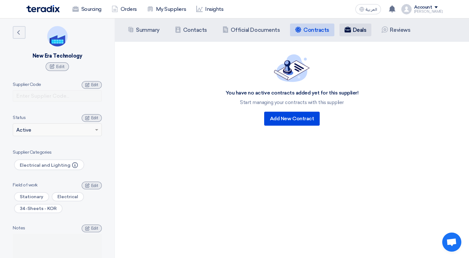
click at [359, 32] on h5 "Deals" at bounding box center [360, 30] width 14 height 6
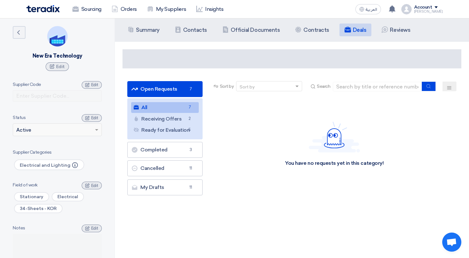
click at [313, 38] on div "Summary Summary Contacts Contacts Company Officials Official Documents Contract…" at bounding box center [292, 29] width 354 height 23
click at [313, 29] on h5 "Contracts" at bounding box center [316, 30] width 26 height 6
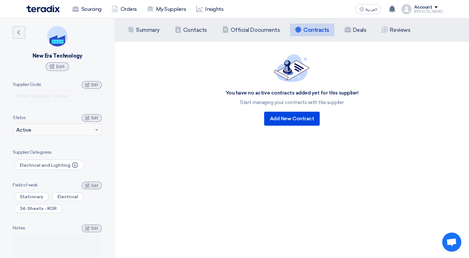
click at [144, 133] on div "You have no active contracts added yet for this supplier! Start managing your c…" at bounding box center [292, 91] width 354 height 98
click at [19, 32] on icon "Back" at bounding box center [19, 33] width 8 height 8
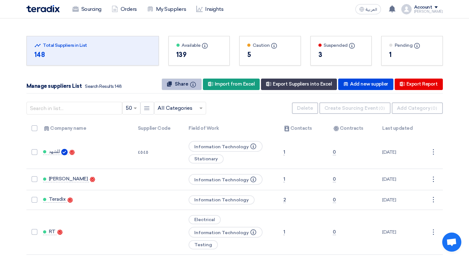
click at [183, 84] on span "Share" at bounding box center [181, 84] width 13 height 6
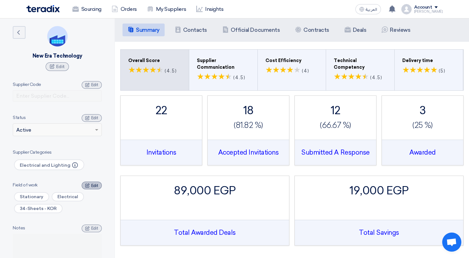
click at [92, 187] on span "Edit" at bounding box center [94, 186] width 7 height 5
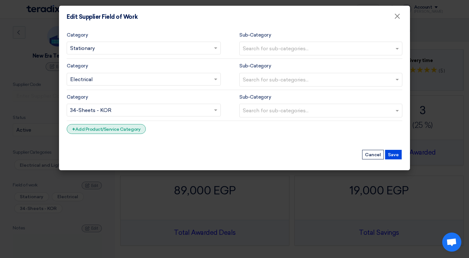
click at [108, 130] on div "+ Add Product/Service Category" at bounding box center [106, 129] width 79 height 10
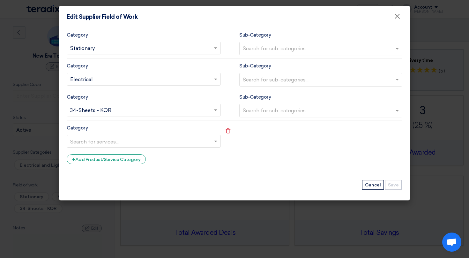
click at [110, 139] on input "text" at bounding box center [140, 142] width 141 height 11
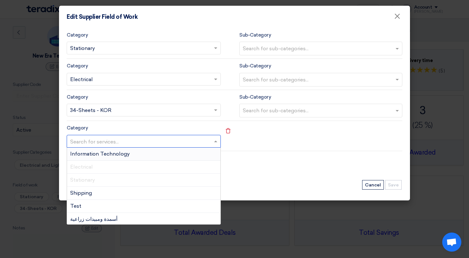
click at [124, 158] on div "Information Technology" at bounding box center [143, 154] width 153 height 13
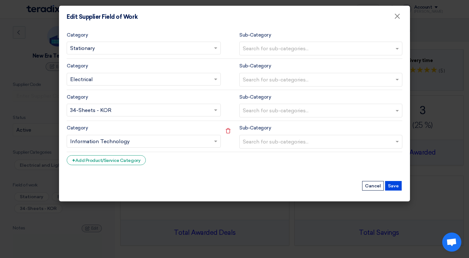
click at [273, 141] on input "text" at bounding box center [321, 142] width 157 height 11
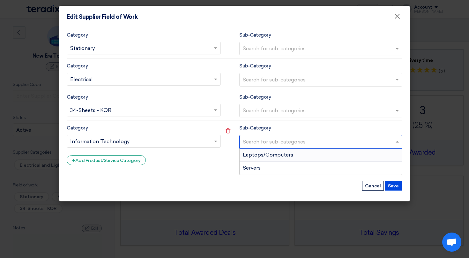
click at [273, 154] on span "Laptops/Computers" at bounding box center [268, 155] width 50 height 6
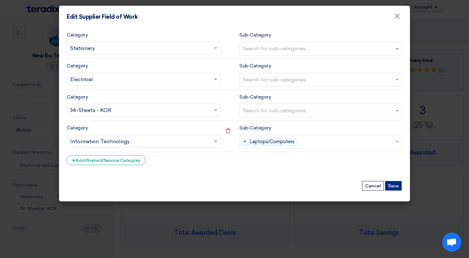
click at [398, 189] on button "Save" at bounding box center [393, 186] width 17 height 10
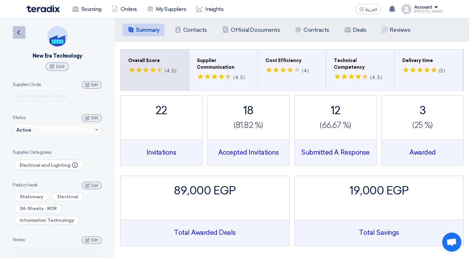
click at [22, 29] on link "Back" at bounding box center [19, 32] width 13 height 13
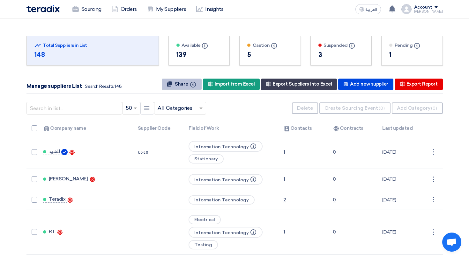
click at [188, 83] on span "Share" at bounding box center [181, 84] width 13 height 6
drag, startPoint x: 391, startPoint y: 51, endPoint x: 378, endPoint y: 54, distance: 13.5
click at [378, 54] on div "Pending Info 1" at bounding box center [411, 50] width 71 height 39
click at [179, 110] on input "text" at bounding box center [176, 108] width 39 height 11
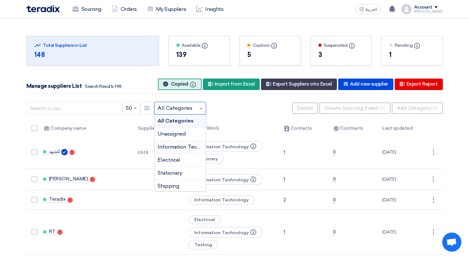
click at [180, 150] on span "Information Technology" at bounding box center [186, 147] width 59 height 6
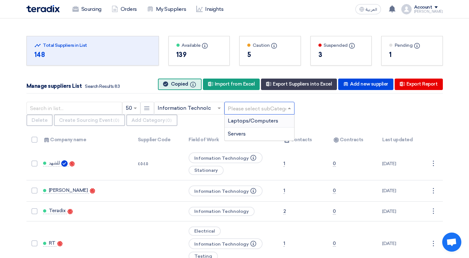
click at [262, 107] on input "text" at bounding box center [256, 108] width 57 height 11
click at [258, 122] on span "Laptops/Computers" at bounding box center [253, 121] width 50 height 6
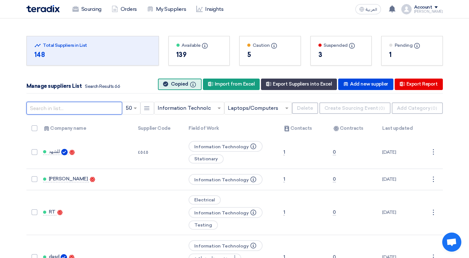
click at [73, 111] on input "text" at bounding box center [74, 108] width 96 height 13
click at [93, 11] on link "Sourcing" at bounding box center [86, 9] width 39 height 14
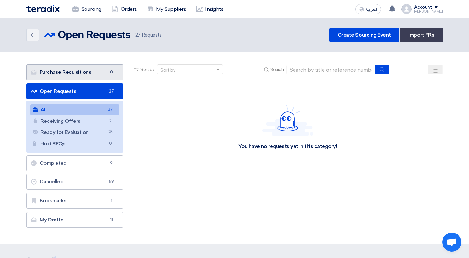
click at [104, 69] on link "Purchase Requisitions Purchase Requisitions 0" at bounding box center [74, 72] width 97 height 16
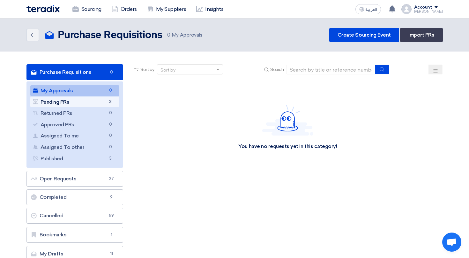
click at [106, 104] on span "3" at bounding box center [110, 102] width 8 height 7
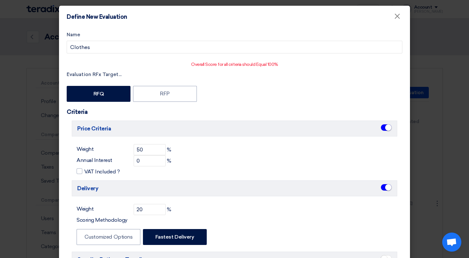
scroll to position [144, 0]
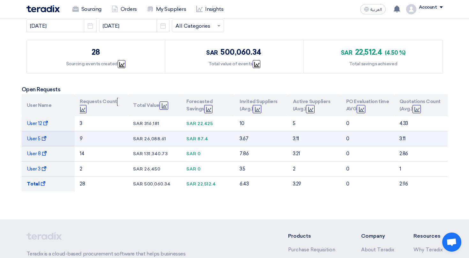
scroll to position [92, 0]
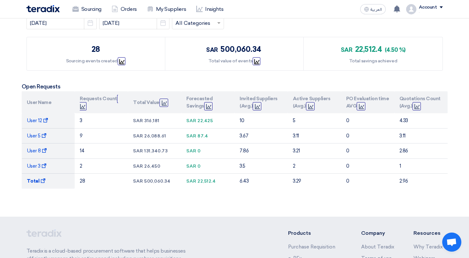
drag, startPoint x: 23, startPoint y: 83, endPoint x: 62, endPoint y: 83, distance: 39.2
click at [62, 83] on div "Open Requests User Name Requests Count Graph Total Value Graph Forecasted Savin…" at bounding box center [235, 141] width 426 height 126
click at [120, 202] on div "Open Requests User Name Requests Count Graph Total Value Graph Forecasted Savin…" at bounding box center [235, 144] width 426 height 121
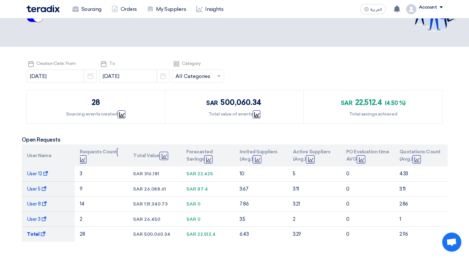
scroll to position [33, 0]
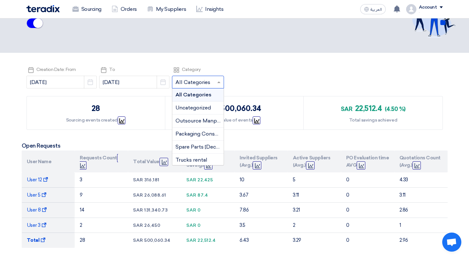
click at [175, 84] on input "text" at bounding box center [194, 83] width 39 height 11
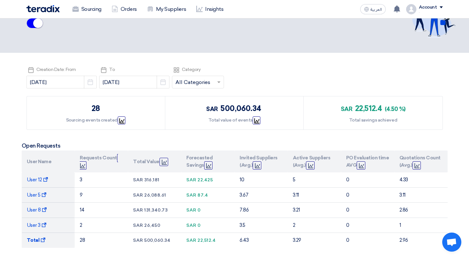
click at [221, 93] on div "Pick a date Creation Date: From [DATE] Pick a date Pick a date To [DATE] Pick a…" at bounding box center [235, 165] width 426 height 198
drag, startPoint x: 91, startPoint y: 110, endPoint x: 104, endPoint y: 110, distance: 13.1
click at [104, 110] on div "28 Sourcing events created Graph" at bounding box center [96, 113] width 138 height 33
click at [123, 121] on span "Graph" at bounding box center [122, 121] width 8 height 8
drag, startPoint x: 215, startPoint y: 108, endPoint x: 265, endPoint y: 108, distance: 50.0
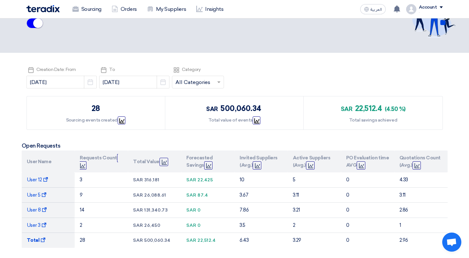
click at [265, 108] on div "sar 500,060.34 Total value of events Graph" at bounding box center [234, 113] width 138 height 33
drag, startPoint x: 329, startPoint y: 107, endPoint x: 387, endPoint y: 107, distance: 58.3
click at [387, 107] on div "sar 22,512.4 (4.50 %) Total savings achieved" at bounding box center [372, 113] width 138 height 33
click at [389, 94] on div "Pick a date Creation Date: From [DATE] Pick a date Pick a date To [DATE] Pick a…" at bounding box center [235, 165] width 426 height 198
drag, startPoint x: 337, startPoint y: 109, endPoint x: 400, endPoint y: 115, distance: 63.8
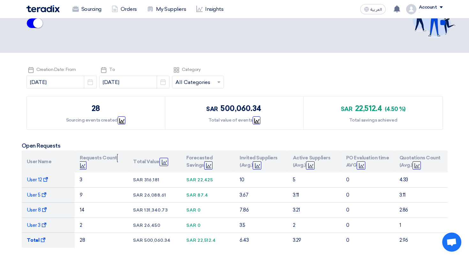
click at [400, 115] on div "sar 22,512.4 (4.50 %) Total savings achieved" at bounding box center [372, 113] width 138 height 33
drag, startPoint x: 234, startPoint y: 110, endPoint x: 268, endPoint y: 109, distance: 33.5
click at [267, 109] on div "sar 500,060.34 Total value of events Graph" at bounding box center [234, 113] width 138 height 33
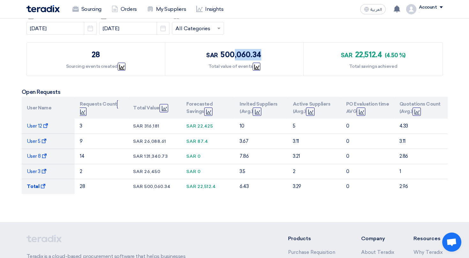
scroll to position [88, 0]
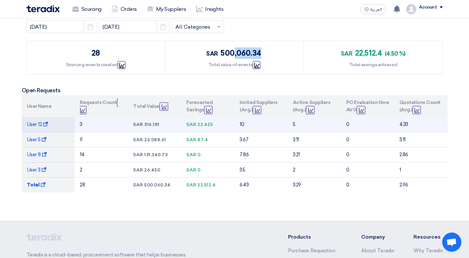
drag, startPoint x: 84, startPoint y: 127, endPoint x: 79, endPoint y: 126, distance: 4.3
click at [79, 126] on td "3" at bounding box center [101, 124] width 53 height 15
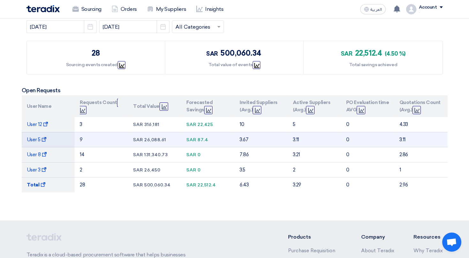
drag, startPoint x: 84, startPoint y: 135, endPoint x: 79, endPoint y: 135, distance: 5.4
click at [79, 135] on td "9" at bounding box center [101, 139] width 53 height 15
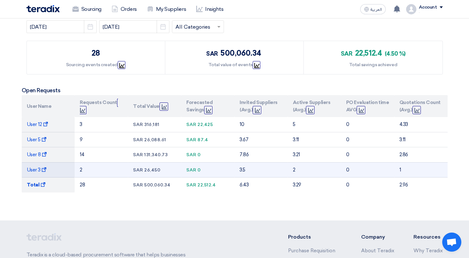
drag, startPoint x: 142, startPoint y: 124, endPoint x: 143, endPoint y: 175, distance: 51.0
click at [143, 175] on tbody "User 12 Show Projects 3 sar 316,181 sar 22,425 10 5 0 4.33 0 0" at bounding box center [235, 155] width 426 height 76
click at [143, 175] on td "sar 26,450" at bounding box center [154, 170] width 53 height 15
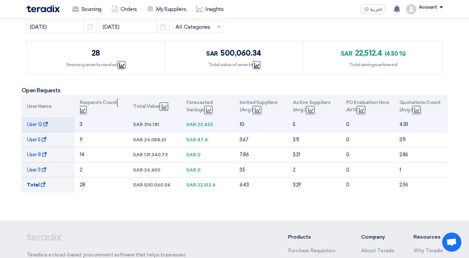
click at [194, 123] on span "sar" at bounding box center [191, 124] width 10 height 5
drag, startPoint x: 188, startPoint y: 124, endPoint x: 217, endPoint y: 125, distance: 28.7
click at [217, 125] on div "sar 22,425" at bounding box center [207, 124] width 43 height 7
drag, startPoint x: 197, startPoint y: 123, endPoint x: 207, endPoint y: 123, distance: 9.2
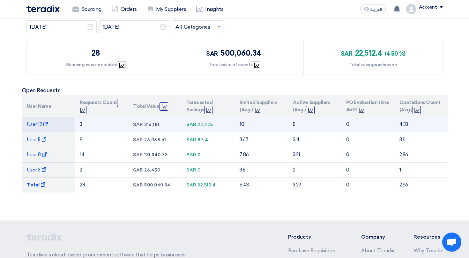
click at [206, 123] on span "22,425" at bounding box center [204, 124] width 15 height 5
drag, startPoint x: 246, startPoint y: 122, endPoint x: 233, endPoint y: 122, distance: 13.7
click at [233, 122] on tr "User 12 Show Projects 3 sar 316,181 sar 22,425 10 5 0 4.33" at bounding box center [235, 124] width 426 height 15
drag, startPoint x: 302, startPoint y: 122, endPoint x: 286, endPoint y: 122, distance: 15.6
click at [288, 122] on td "5" at bounding box center [313, 124] width 53 height 15
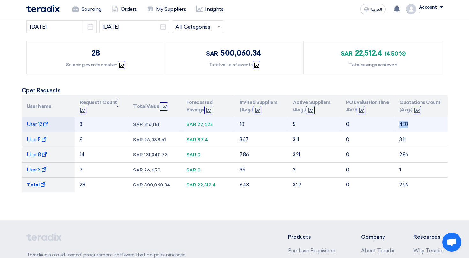
drag, startPoint x: 421, startPoint y: 127, endPoint x: 398, endPoint y: 127, distance: 23.3
click at [398, 127] on td "4.33" at bounding box center [420, 124] width 53 height 15
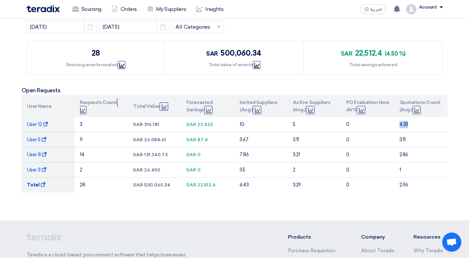
drag, startPoint x: 344, startPoint y: 101, endPoint x: 350, endPoint y: 115, distance: 14.9
click at [350, 115] on th "PO Evaluation time AVG Graph" at bounding box center [367, 106] width 53 height 22
drag, startPoint x: 353, startPoint y: 111, endPoint x: 346, endPoint y: 104, distance: 9.5
click at [346, 104] on th "PO Evaluation time AVG Graph" at bounding box center [367, 106] width 53 height 22
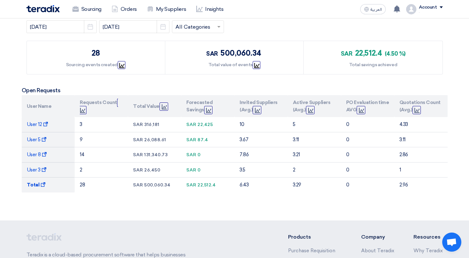
click at [253, 69] on div "sar 500,060.34 Total value of events Graph" at bounding box center [234, 57] width 138 height 33
click at [254, 65] on icon "Graph" at bounding box center [256, 65] width 5 height 5
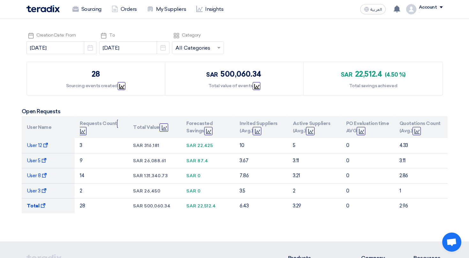
scroll to position [0, 0]
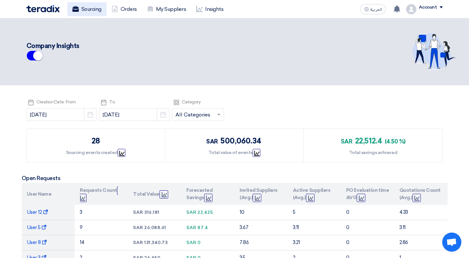
click at [90, 8] on link "Sourcing" at bounding box center [86, 9] width 39 height 14
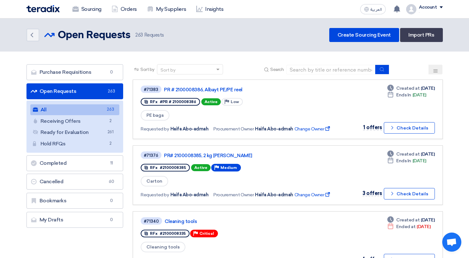
click at [423, 11] on div "." at bounding box center [430, 12] width 24 height 4
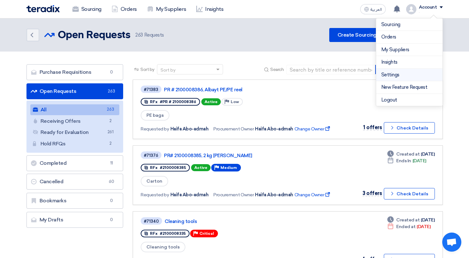
click at [395, 76] on link "Settings" at bounding box center [409, 74] width 56 height 7
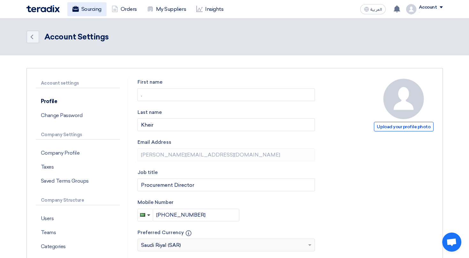
click at [93, 9] on link "Sourcing" at bounding box center [86, 9] width 39 height 14
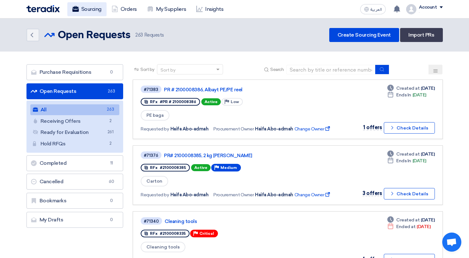
click at [88, 8] on link "Sourcing" at bounding box center [86, 9] width 39 height 14
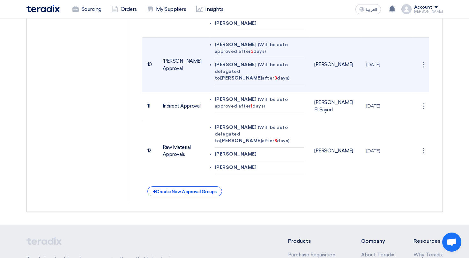
scroll to position [658, 0]
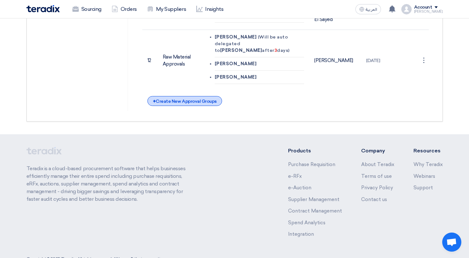
click at [199, 96] on div "+ Create New Approval Groups" at bounding box center [184, 101] width 75 height 10
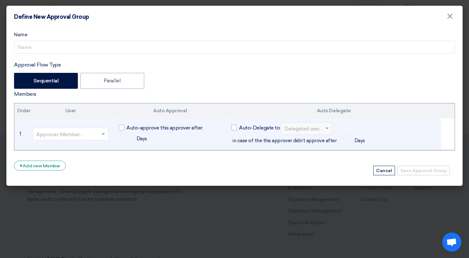
click at [81, 138] on input "text" at bounding box center [67, 135] width 62 height 11
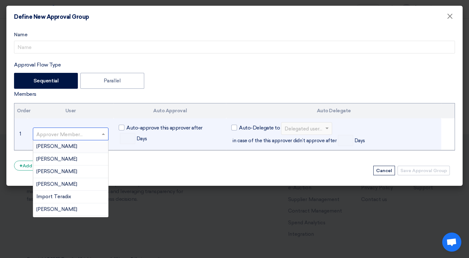
click at [81, 147] on div "Ahmed Fakhr" at bounding box center [70, 147] width 75 height 13
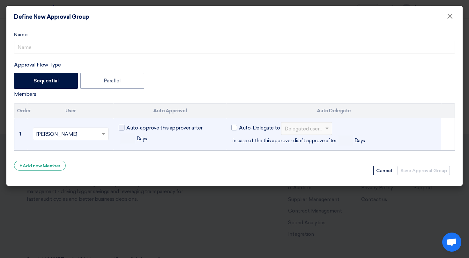
click at [126, 129] on label "Auto-approve this approver after" at bounding box center [161, 128] width 84 height 8
click at [126, 128] on input "Auto-approve this approver after" at bounding box center [128, 126] width 4 height 4
checkbox input "true"
click at [128, 137] on input "number" at bounding box center [127, 138] width 15 height 11
type input "2"
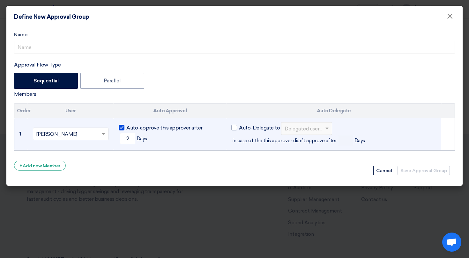
click at [123, 128] on div at bounding box center [122, 128] width 6 height 6
click at [126, 128] on input "Auto-approve this approver after" at bounding box center [128, 126] width 4 height 4
checkbox input "false"
click at [236, 124] on div "Auto-Delegate to Delegated user... in case of the this approver didn’t approve …" at bounding box center [333, 134] width 205 height 24
click at [234, 136] on div "in case of the this approver didn’t approve after Days" at bounding box center [298, 140] width 132 height 11
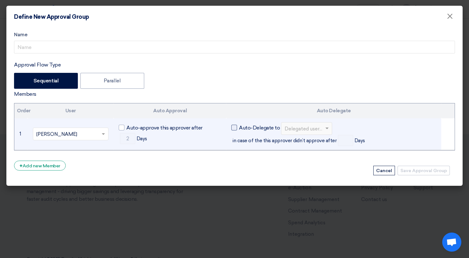
click at [235, 129] on div at bounding box center [234, 128] width 6 height 6
click at [239, 128] on input "Auto-Delegate to" at bounding box center [241, 126] width 4 height 4
checkbox input "true"
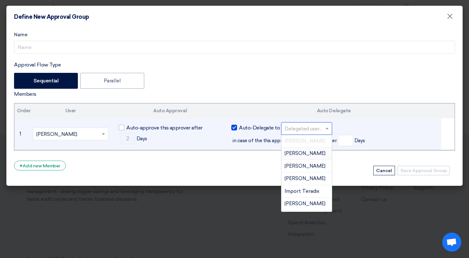
click at [317, 131] on input "text" at bounding box center [303, 129] width 38 height 11
click at [315, 149] on div "Ahmed Khaled" at bounding box center [306, 154] width 50 height 13
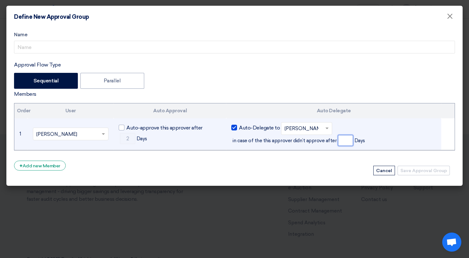
click at [340, 142] on input "number" at bounding box center [345, 140] width 15 height 11
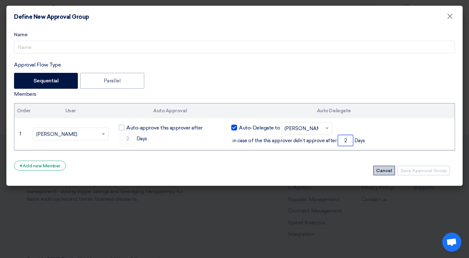
type input "2"
click at [382, 166] on button "Cancel" at bounding box center [384, 171] width 22 height 10
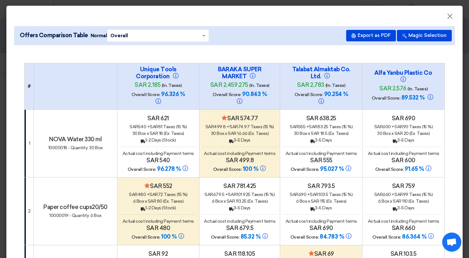
click at [446, 18] on span "×" at bounding box center [449, 17] width 6 height 13
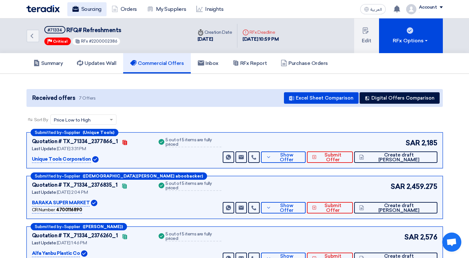
click at [79, 14] on link "Sourcing" at bounding box center [86, 9] width 39 height 14
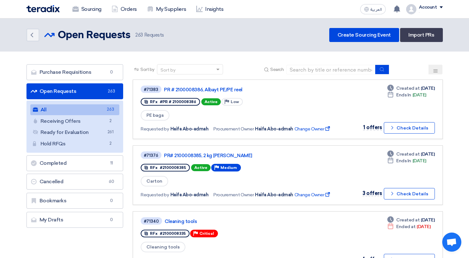
click at [429, 7] on div "Account" at bounding box center [427, 7] width 18 height 5
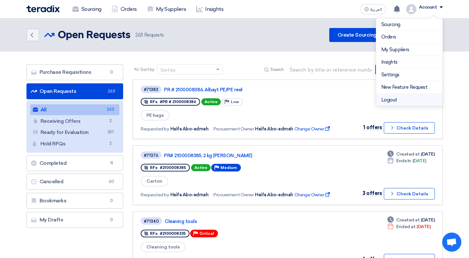
click at [397, 103] on li "Logout" at bounding box center [409, 100] width 66 height 12
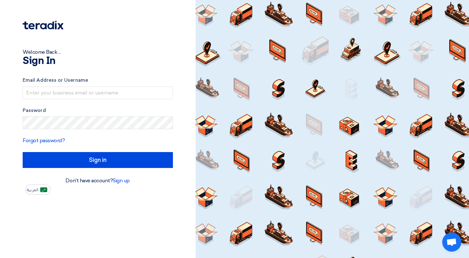
click at [160, 83] on label "Email Address or Username" at bounding box center [98, 80] width 150 height 7
click at [237, 174] on div at bounding box center [331, 129] width 273 height 258
click at [214, 152] on div at bounding box center [331, 129] width 273 height 258
click at [265, 49] on div at bounding box center [331, 129] width 273 height 258
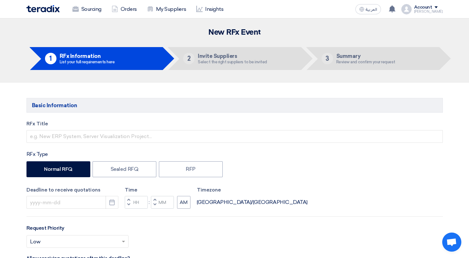
click at [46, 9] on img at bounding box center [42, 8] width 33 height 7
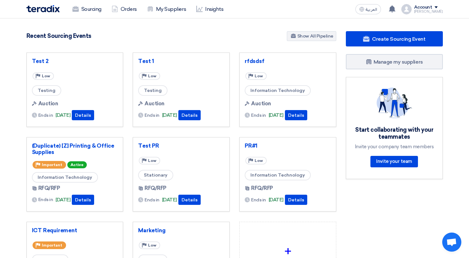
click at [89, 16] on div "Sourcing Orders My Suppliers Insights العربية ع We would like to inform you tha…" at bounding box center [235, 9] width 426 height 18
click at [89, 13] on link "Sourcing" at bounding box center [86, 9] width 39 height 14
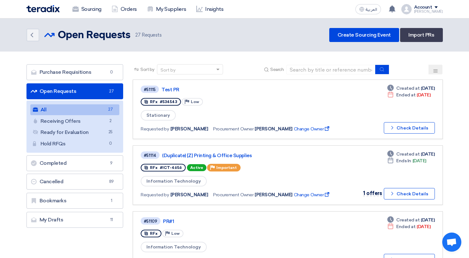
click at [110, 113] on span "27" at bounding box center [110, 109] width 8 height 7
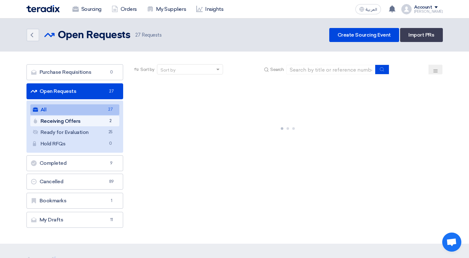
click at [111, 119] on span "2" at bounding box center [110, 121] width 8 height 7
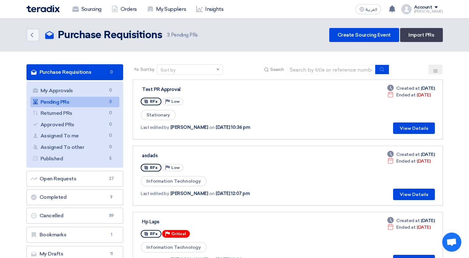
drag, startPoint x: 269, startPoint y: 72, endPoint x: 264, endPoint y: 69, distance: 5.3
click at [264, 69] on div "Search" at bounding box center [325, 70] width 127 height 10
drag, startPoint x: 264, startPoint y: 69, endPoint x: 285, endPoint y: 69, distance: 20.7
click at [283, 69] on div "Search" at bounding box center [325, 70] width 127 height 10
click at [285, 69] on div "Search" at bounding box center [325, 70] width 127 height 10
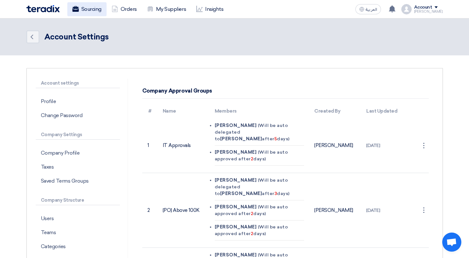
click at [84, 10] on link "Sourcing" at bounding box center [86, 9] width 39 height 14
